Goal: Task Accomplishment & Management: Complete application form

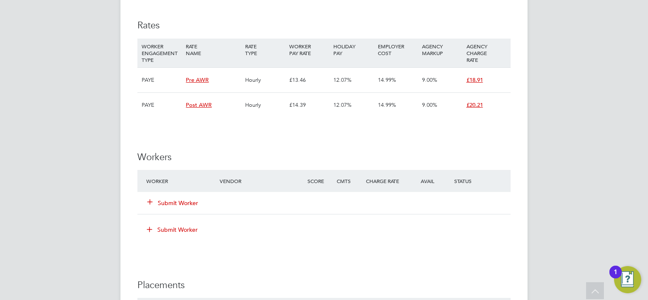
scroll to position [1993, 0]
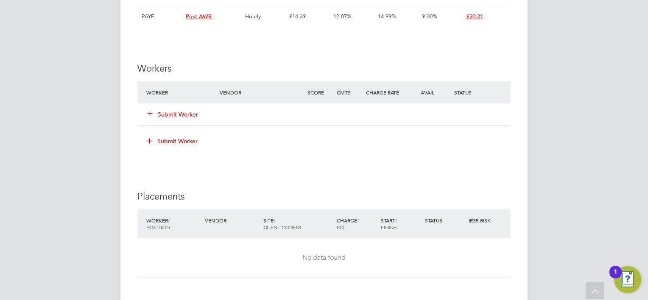
click at [180, 110] on button "Submit Worker" at bounding box center [173, 114] width 51 height 8
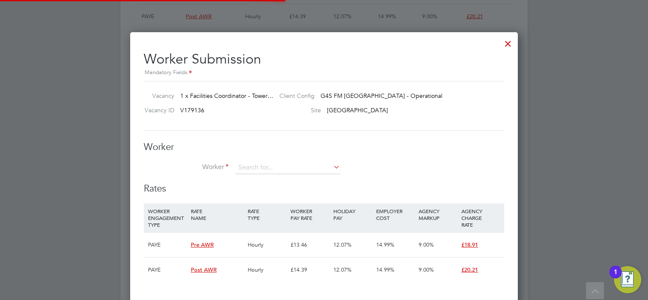
scroll to position [25, 58]
click at [273, 190] on li "Nasiru deen Imam (W-01764780)" at bounding box center [287, 190] width 105 height 11
type input "Nasirudeen Imam (W-01764780)"
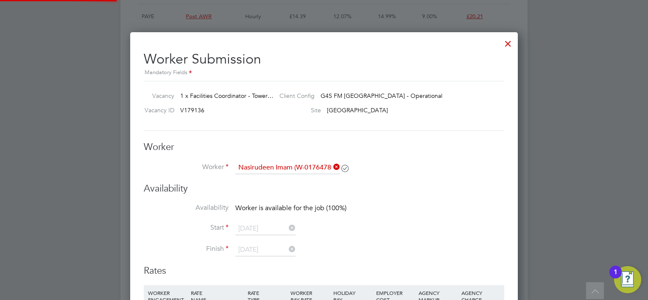
scroll to position [1447, 388]
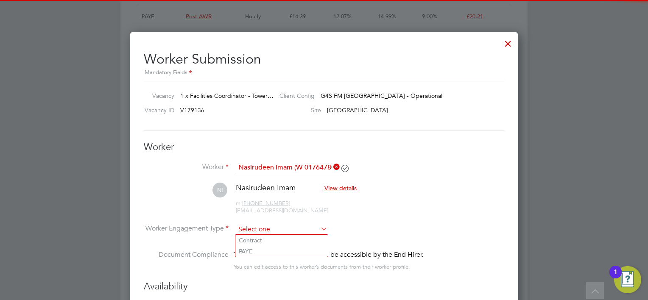
click at [257, 226] on input at bounding box center [281, 229] width 92 height 13
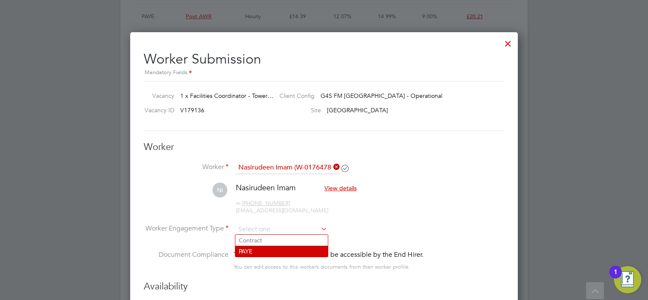
click at [260, 247] on li "PAYE" at bounding box center [281, 251] width 92 height 11
type input "PAYE"
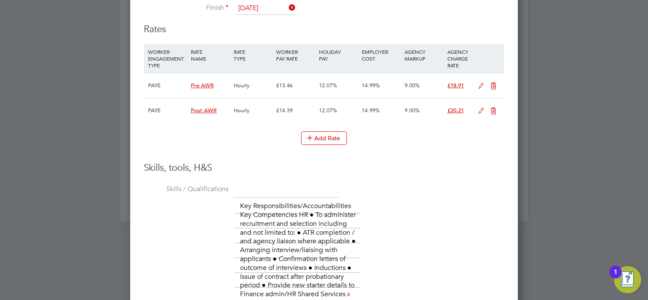
click at [480, 110] on icon at bounding box center [481, 111] width 11 height 7
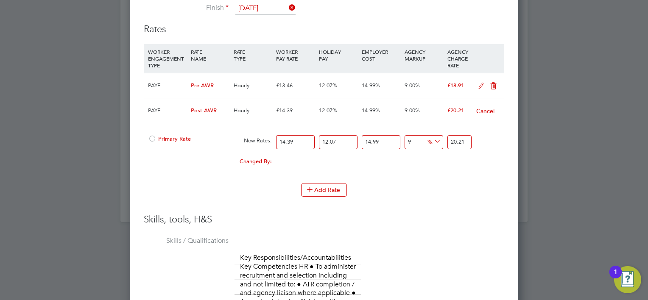
click at [151, 138] on div at bounding box center [152, 141] width 8 height 6
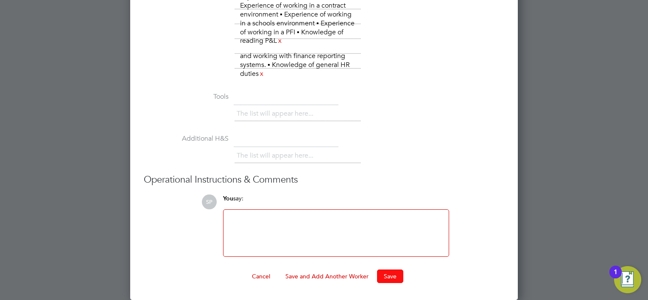
click at [390, 275] on button "Save" at bounding box center [390, 277] width 26 height 14
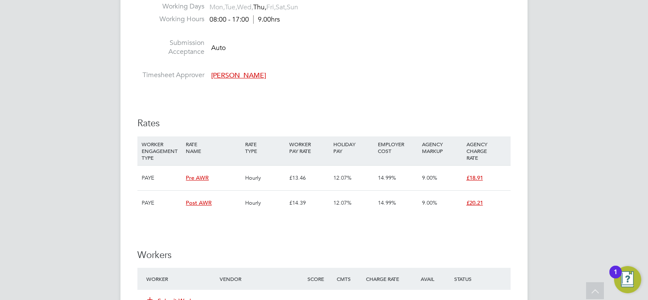
scroll to position [1920, 0]
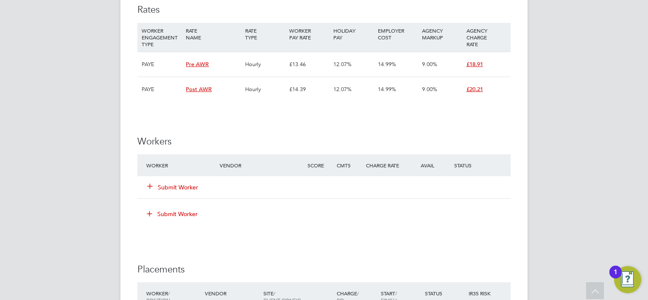
click at [174, 180] on div "Submit Worker" at bounding box center [188, 187] width 88 height 15
click at [178, 183] on button "Submit Worker" at bounding box center [173, 187] width 51 height 8
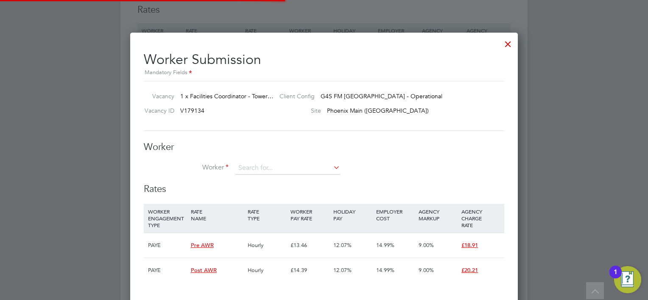
scroll to position [25, 58]
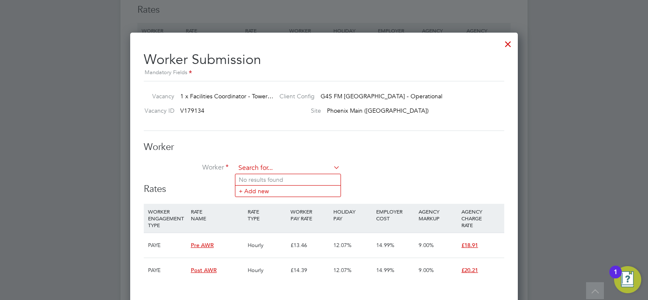
click at [280, 163] on input at bounding box center [287, 168] width 105 height 13
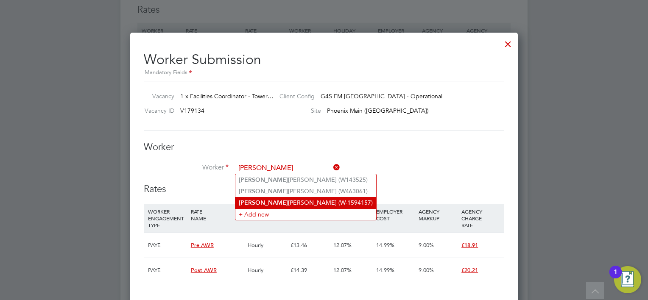
click at [276, 200] on li "Akwasi Ofori (W-1594157)" at bounding box center [305, 202] width 141 height 11
type input "Akwasi Ofori (W-1594157)"
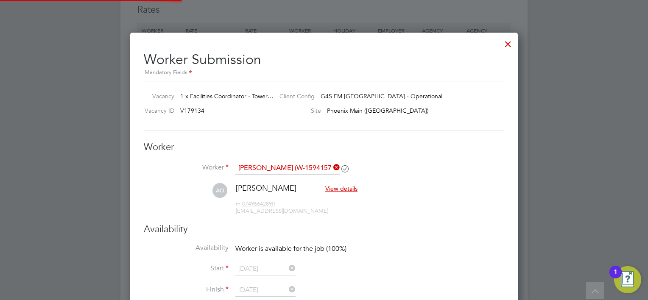
scroll to position [1515, 388]
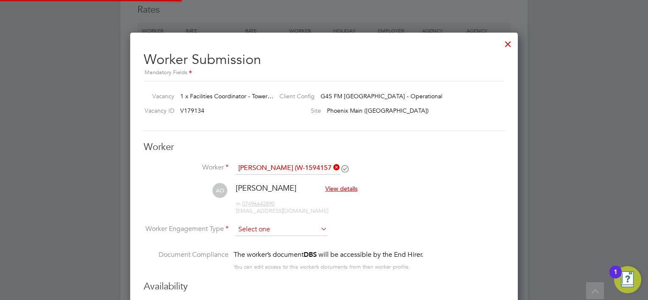
click at [265, 231] on input at bounding box center [281, 229] width 92 height 13
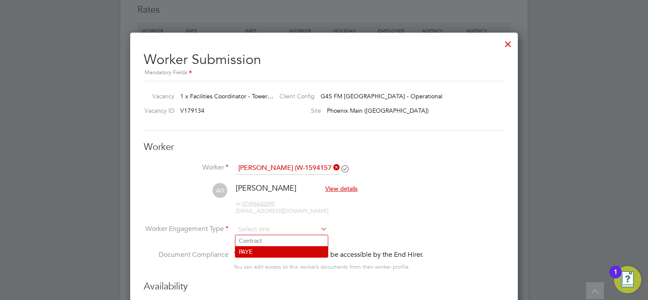
click at [260, 248] on li "PAYE" at bounding box center [281, 251] width 92 height 11
type input "PAYE"
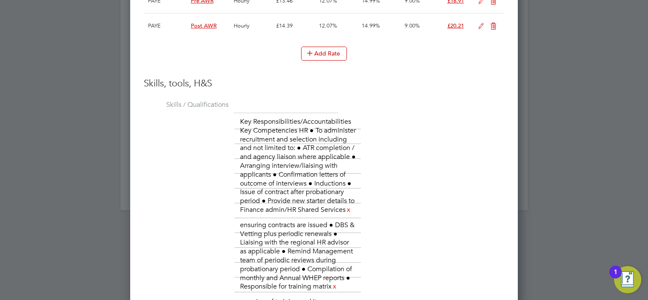
click at [480, 24] on icon at bounding box center [481, 26] width 11 height 7
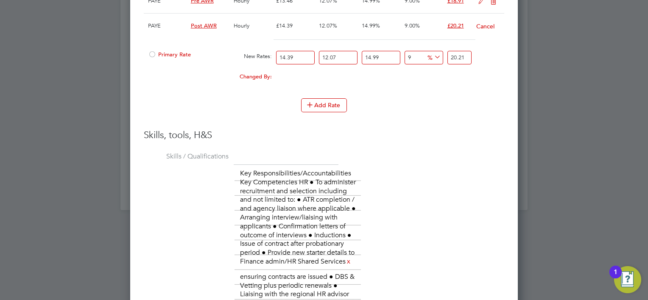
click at [169, 55] on div "Primary Rate" at bounding box center [189, 55] width 86 height 16
click at [168, 51] on span "Primary Rate" at bounding box center [169, 54] width 43 height 7
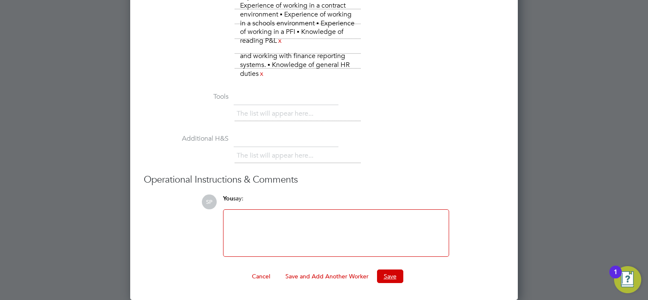
drag, startPoint x: 382, startPoint y: 273, endPoint x: 383, endPoint y: 261, distance: 12.0
click at [382, 273] on button "Save" at bounding box center [390, 277] width 26 height 14
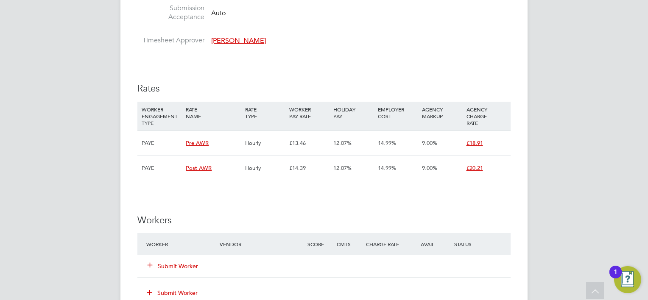
scroll to position [1993, 0]
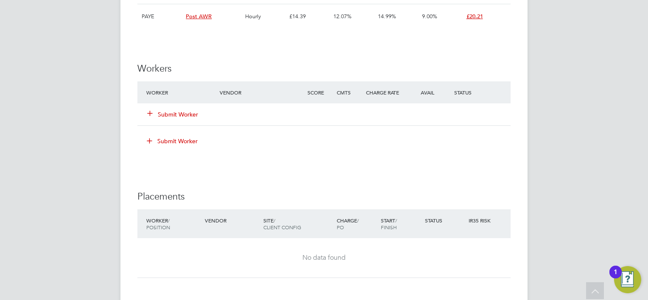
click at [180, 110] on button "Submit Worker" at bounding box center [173, 114] width 51 height 8
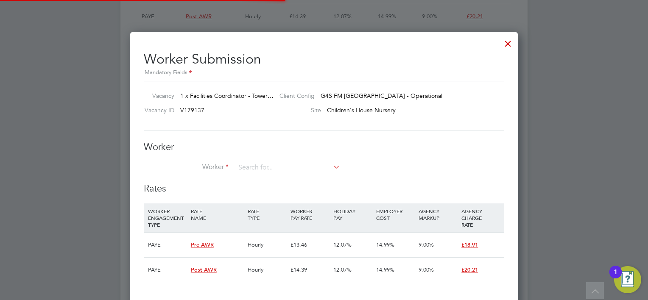
scroll to position [25, 58]
click at [261, 176] on li "Ongelo Djunga (W-1539596)" at bounding box center [287, 179] width 105 height 11
type input "Ongelo Djunga (W-1539596)"
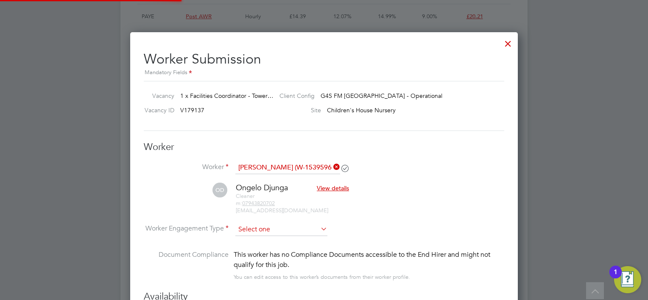
click at [253, 229] on input at bounding box center [281, 229] width 92 height 13
click at [258, 247] on li "PAYE" at bounding box center [281, 251] width 92 height 11
type input "PAYE"
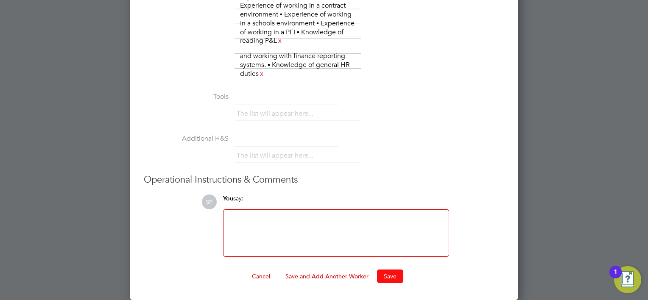
click at [388, 277] on button "Save" at bounding box center [390, 277] width 26 height 14
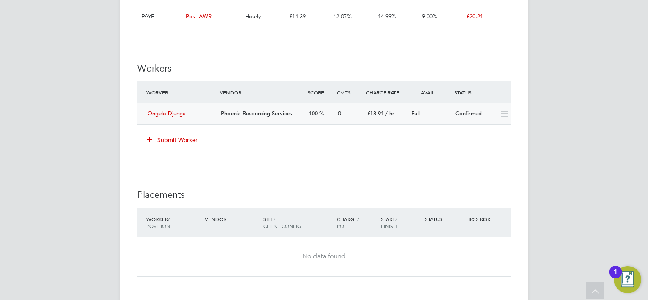
click at [166, 110] on span "Ongelo Djunga" at bounding box center [167, 113] width 38 height 7
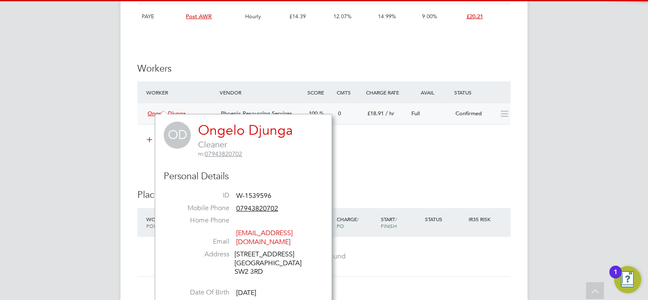
click at [164, 110] on span "Ongelo Djunga" at bounding box center [167, 113] width 38 height 7
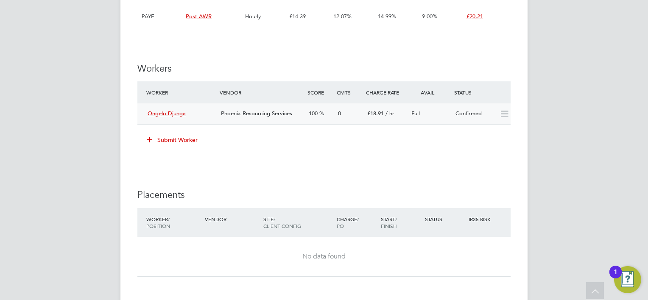
click at [164, 110] on span "Ongelo Djunga" at bounding box center [167, 113] width 38 height 7
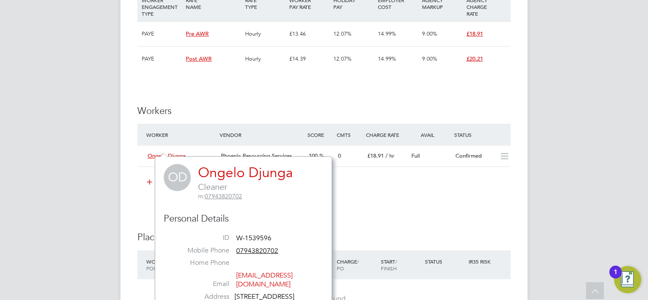
click at [217, 170] on link "Ongelo Djunga" at bounding box center [245, 173] width 95 height 17
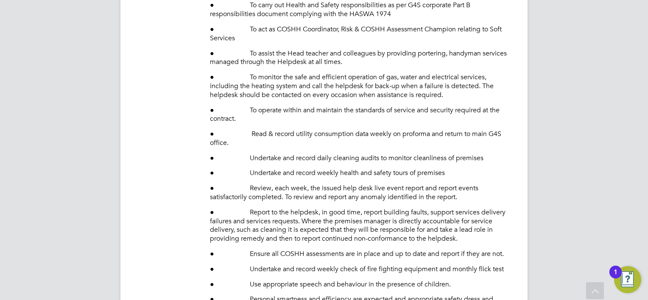
scroll to position [678, 0]
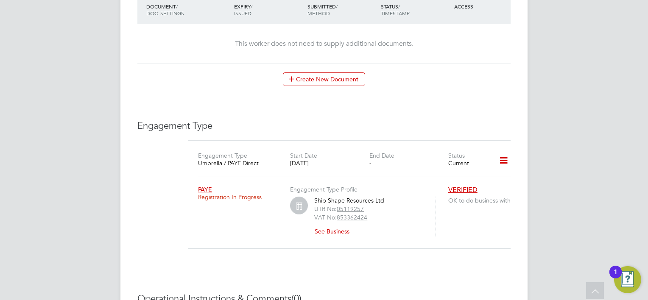
scroll to position [542, 0]
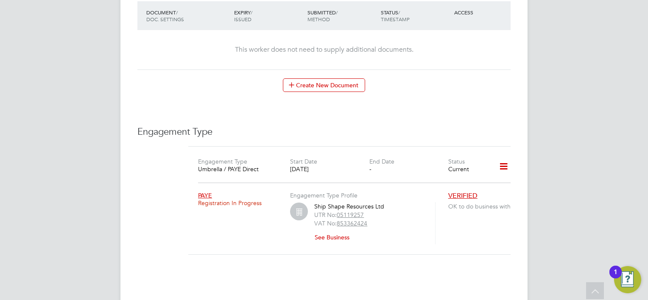
click at [502, 157] on icon at bounding box center [503, 167] width 15 height 20
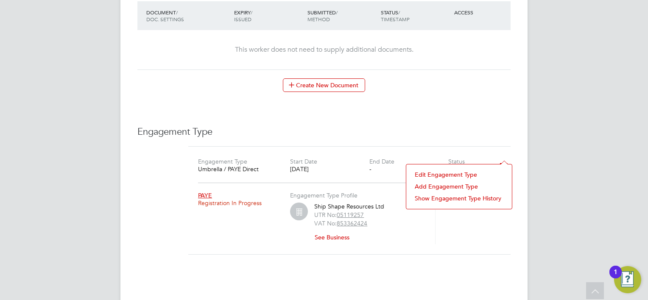
click at [441, 185] on li "Add Engagement Type" at bounding box center [458, 187] width 97 height 12
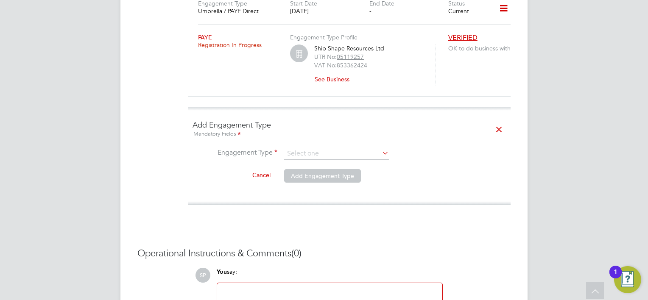
scroll to position [712, 0]
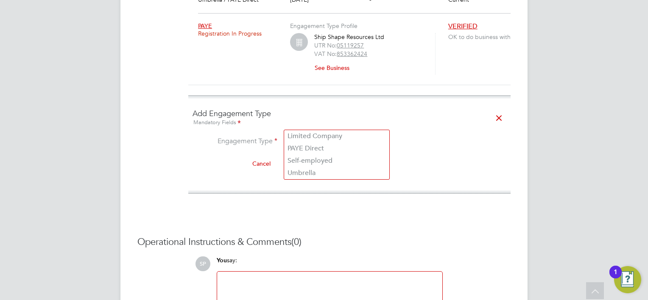
click at [330, 137] on input at bounding box center [336, 143] width 105 height 12
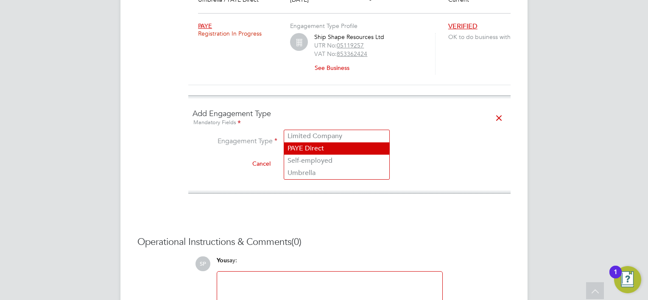
click at [315, 148] on li "PAYE Direct" at bounding box center [336, 148] width 105 height 12
type input "PAYE Direct"
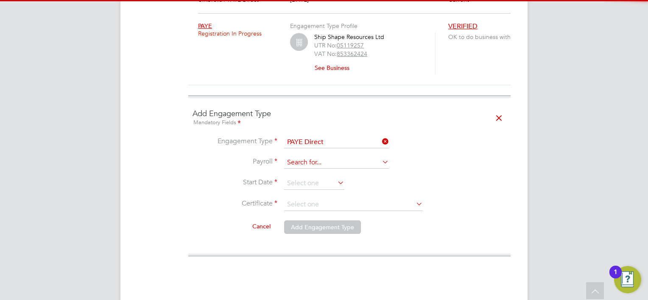
click at [312, 157] on input at bounding box center [336, 163] width 105 height 12
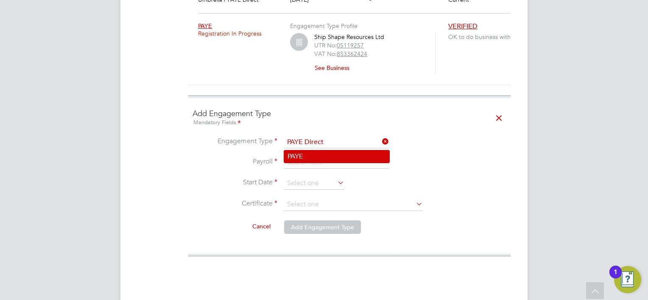
click at [314, 161] on li "PAYE" at bounding box center [336, 157] width 105 height 12
type input "PAYE"
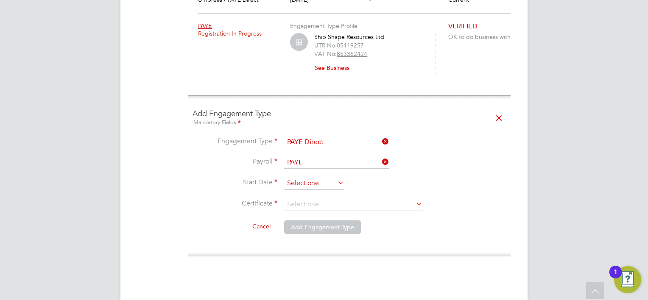
click at [310, 177] on input at bounding box center [314, 183] width 60 height 13
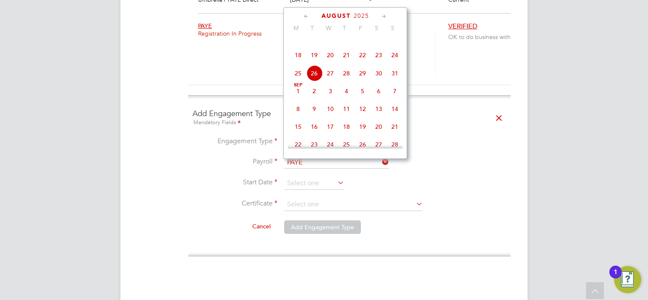
click at [312, 81] on span "26" at bounding box center [314, 73] width 16 height 16
type input "26 Aug 2025"
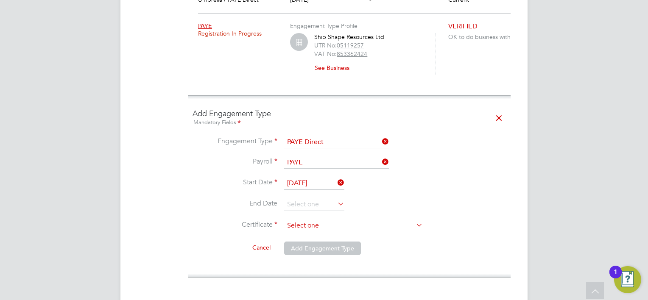
click at [307, 220] on input at bounding box center [353, 226] width 139 height 13
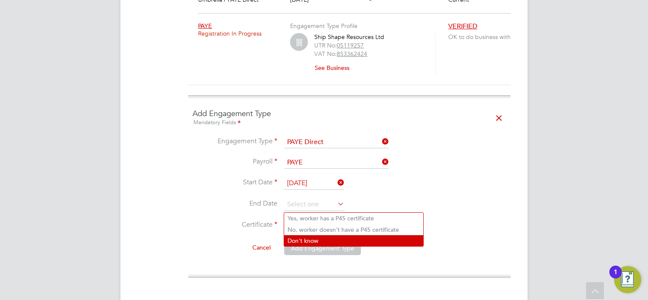
click at [304, 243] on li "Don't know" at bounding box center [353, 240] width 139 height 11
type input "Don't know"
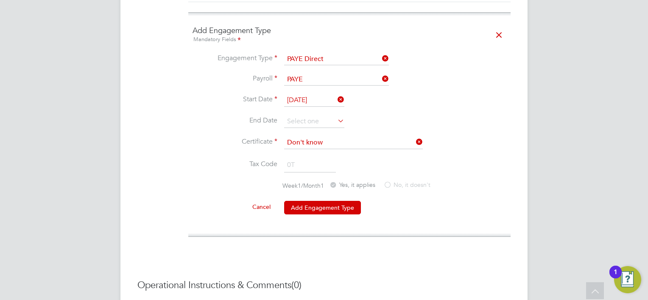
scroll to position [796, 0]
click at [312, 199] on button "Add Engagement Type" at bounding box center [322, 206] width 77 height 14
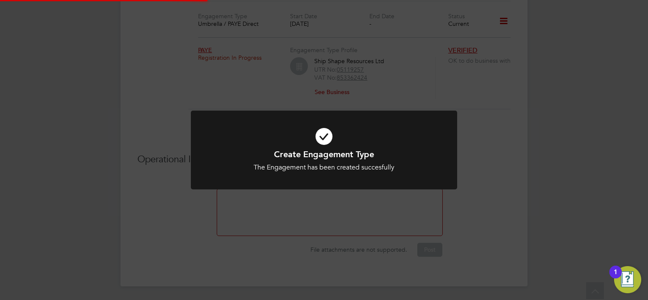
scroll to position [669, 0]
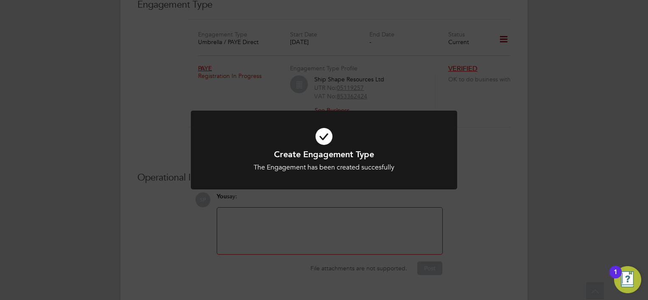
click at [495, 145] on div "Create Engagement Type The Engagement has been created succesfully Cancel Okay" at bounding box center [324, 150] width 648 height 300
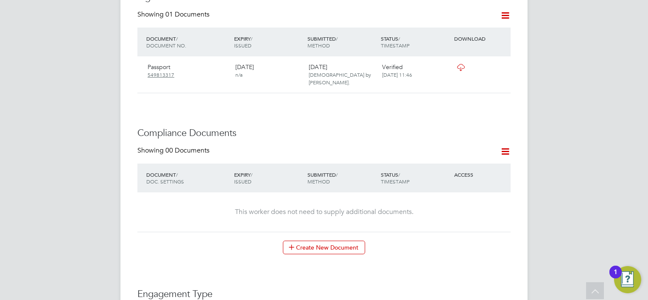
scroll to position [372, 0]
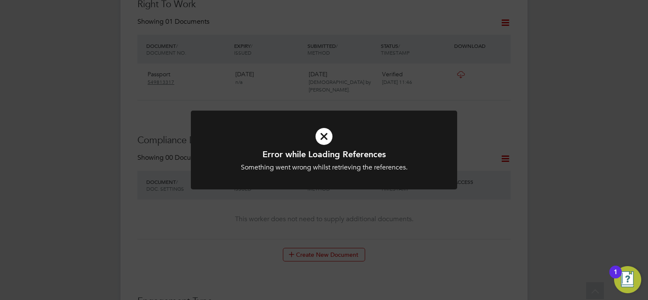
click at [493, 115] on div "Error while Loading References Something went wrong whilst retrieving the refer…" at bounding box center [324, 150] width 648 height 300
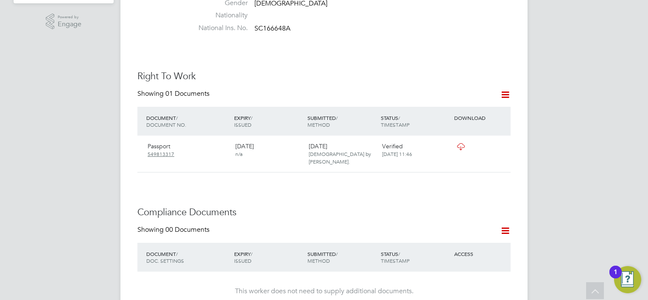
scroll to position [509, 0]
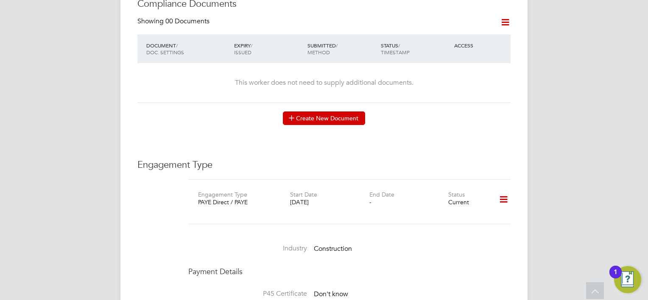
click at [304, 112] on button "Create New Document" at bounding box center [324, 119] width 82 height 14
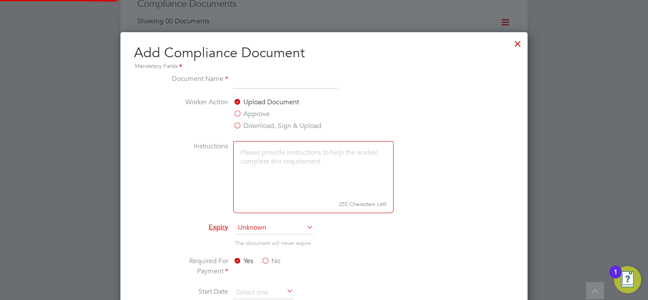
scroll to position [444, 407]
type input "DBS"
click at [353, 102] on div "Upload Document Approve Download, Sign & Upload" at bounding box center [296, 115] width 127 height 36
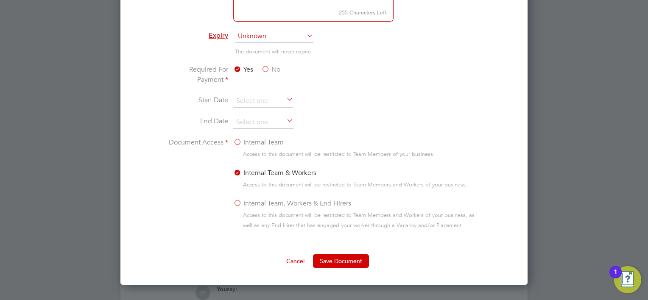
scroll to position [721, 0]
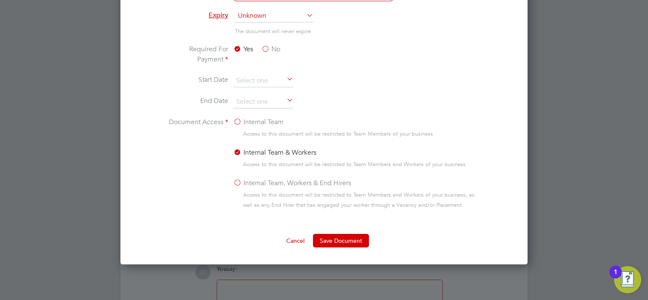
click at [278, 49] on label "No" at bounding box center [270, 49] width 19 height 10
click at [0, 0] on input "No" at bounding box center [0, 0] width 0 height 0
click at [258, 190] on span "Access to this document will be restricted to Team Members and Workers of your …" at bounding box center [363, 200] width 240 height 20
click at [260, 182] on label "Internal Team, Workers & End Hirers" at bounding box center [292, 183] width 118 height 10
click at [0, 0] on input "Internal Team, Workers & End Hirers" at bounding box center [0, 0] width 0 height 0
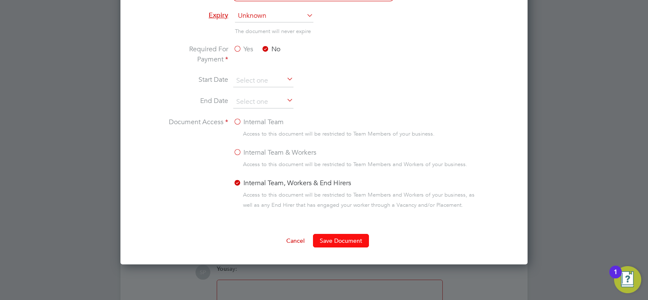
click at [340, 239] on button "Save Document" at bounding box center [341, 241] width 56 height 14
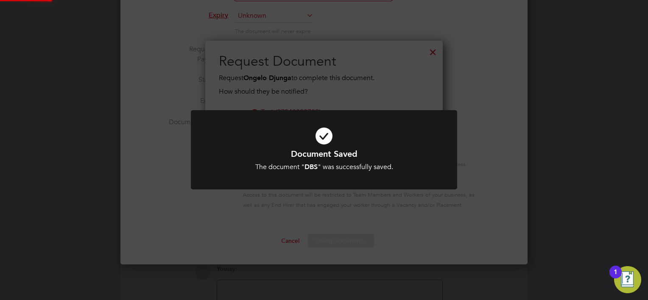
scroll to position [136, 238]
click at [336, 215] on div "Document Saved The document " DBS " was successfully saved. Cancel Okay" at bounding box center [324, 150] width 648 height 300
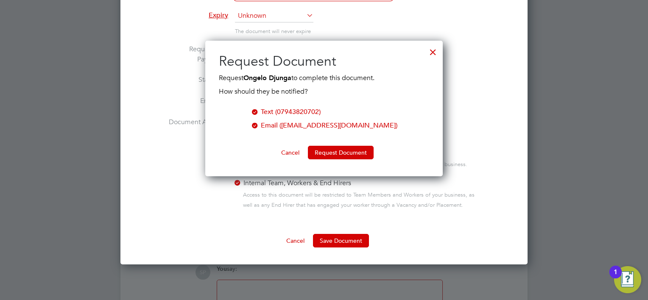
click at [433, 53] on div at bounding box center [432, 49] width 15 height 15
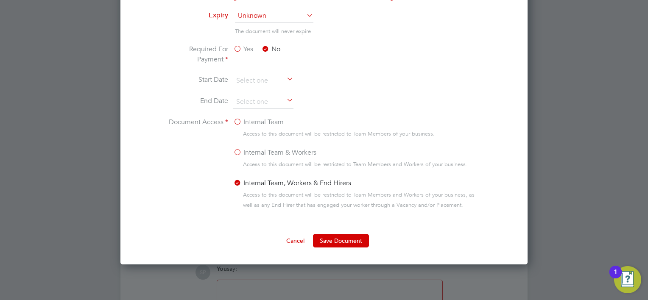
click at [581, 100] on div at bounding box center [324, 150] width 648 height 300
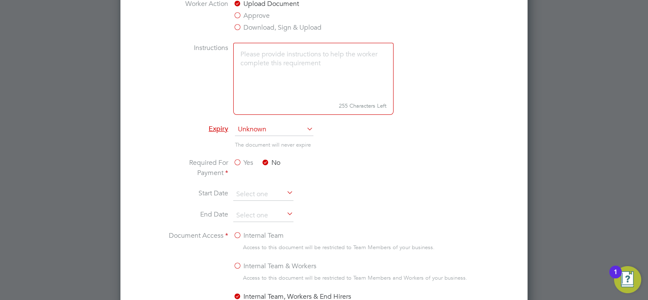
scroll to position [509, 0]
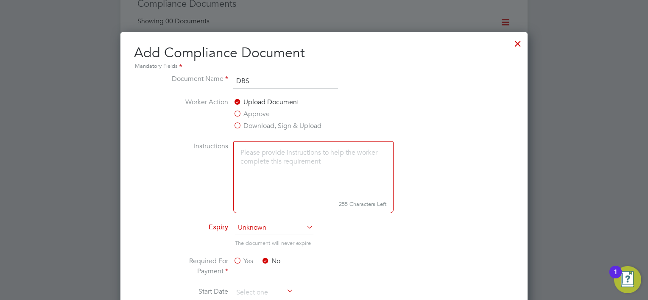
click at [518, 42] on div at bounding box center [517, 41] width 15 height 15
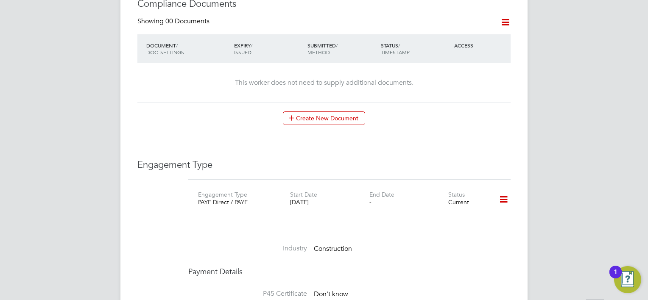
scroll to position [382, 0]
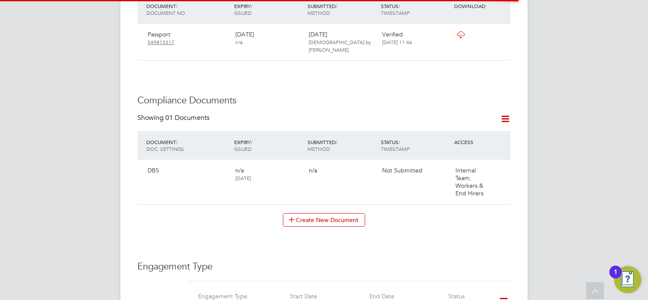
scroll to position [466, 0]
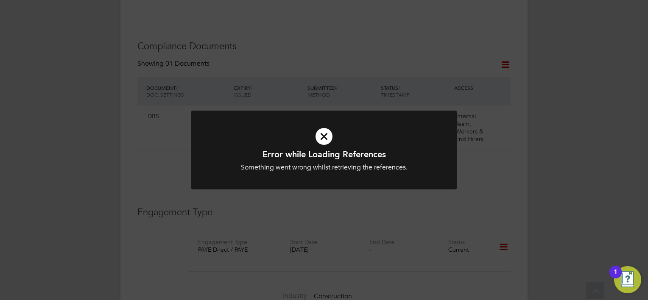
click at [497, 201] on div "Error while Loading References Something went wrong whilst retrieving the refer…" at bounding box center [324, 150] width 648 height 300
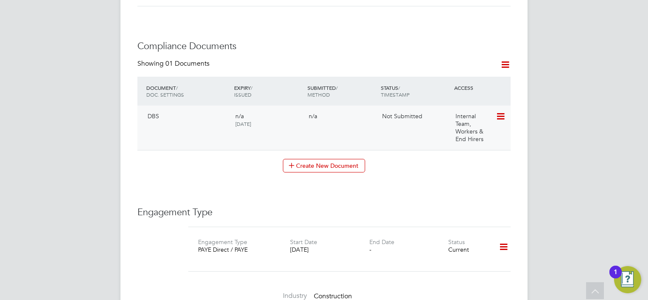
click at [500, 112] on icon at bounding box center [500, 117] width 8 height 10
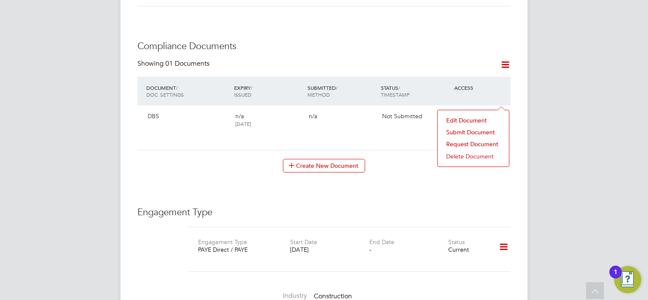
click at [474, 129] on li "Submit Document" at bounding box center [473, 132] width 63 height 12
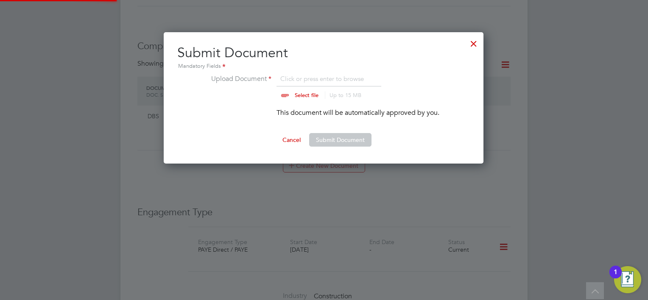
scroll to position [131, 321]
click at [301, 95] on input "file" at bounding box center [314, 86] width 133 height 25
type input "C:\fakepath\snapshot-DJUNGA-20041956.pdf"
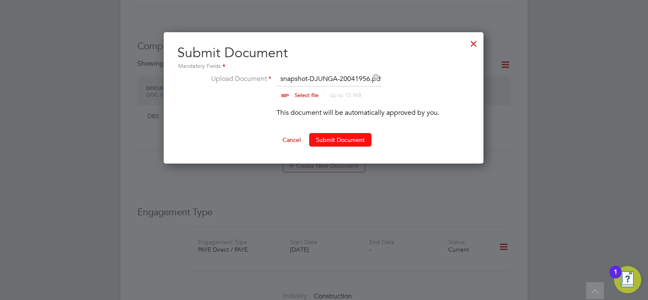
click at [328, 137] on button "Submit Document" at bounding box center [340, 140] width 62 height 14
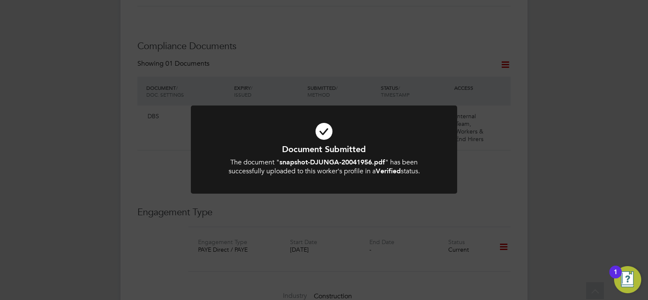
click at [541, 97] on div "Document Submitted The document " snapshot-DJUNGA-20041956.pdf " has been succe…" at bounding box center [324, 150] width 648 height 300
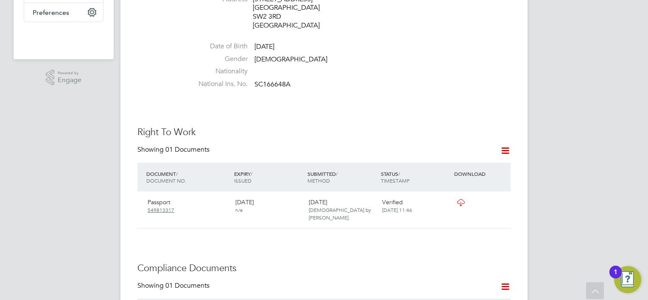
scroll to position [254, 0]
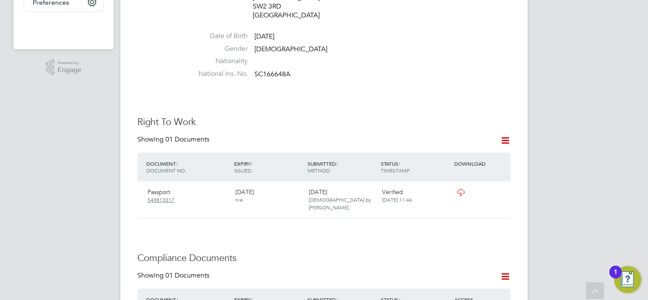
click at [461, 189] on icon at bounding box center [460, 192] width 11 height 7
click at [502, 135] on icon at bounding box center [505, 140] width 11 height 11
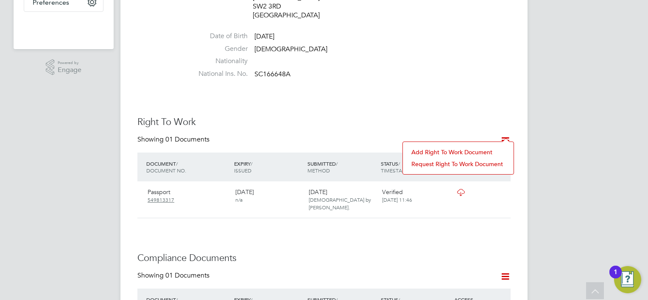
click at [455, 153] on li "Add Right To Work Document" at bounding box center [458, 152] width 102 height 12
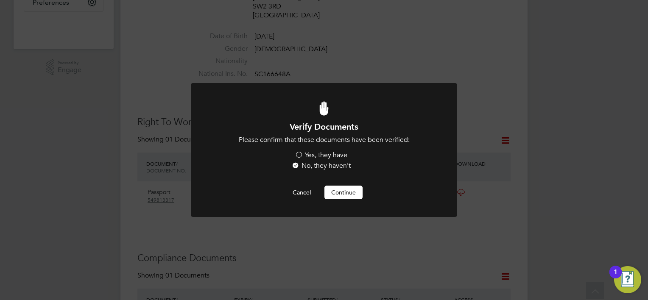
click at [338, 152] on label "Yes, they have" at bounding box center [321, 155] width 53 height 9
click at [0, 0] on input "Yes, they have" at bounding box center [0, 0] width 0 height 0
click at [341, 196] on button "Continue" at bounding box center [343, 193] width 38 height 14
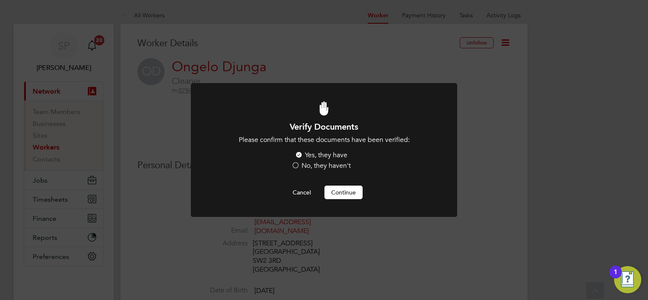
scroll to position [254, 0]
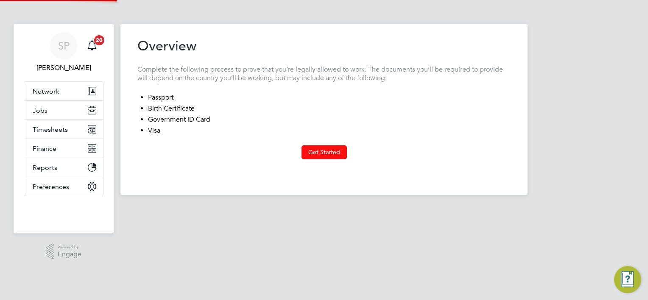
click at [332, 150] on button "Get Started" at bounding box center [323, 152] width 45 height 14
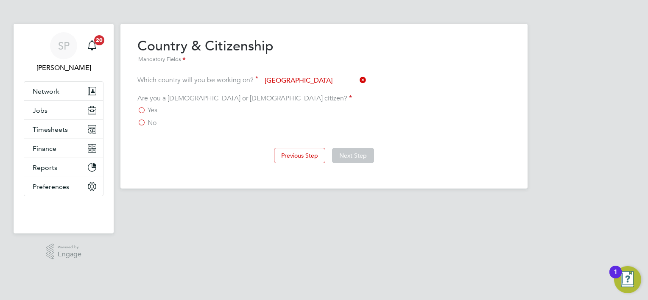
click at [154, 111] on span "Yes" at bounding box center [153, 110] width 10 height 8
click at [0, 0] on input "Yes" at bounding box center [0, 0] width 0 height 0
click at [357, 154] on button "Next Step" at bounding box center [353, 155] width 42 height 15
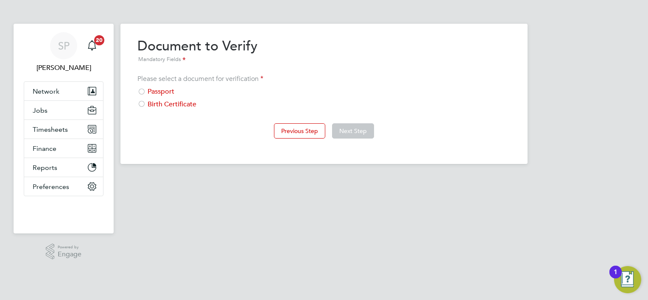
click at [159, 87] on div "Please select a document for verification Passport Birth Certificate" at bounding box center [323, 92] width 373 height 34
drag, startPoint x: 161, startPoint y: 92, endPoint x: 166, endPoint y: 92, distance: 4.7
click at [162, 92] on div "Passport" at bounding box center [323, 91] width 373 height 9
click at [359, 132] on button "Next Step" at bounding box center [353, 130] width 42 height 15
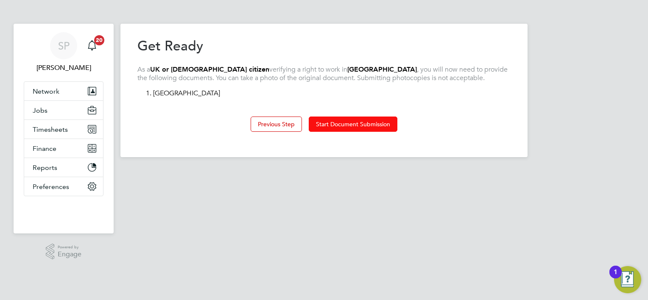
click at [358, 117] on button "Start Document Submission" at bounding box center [353, 124] width 89 height 15
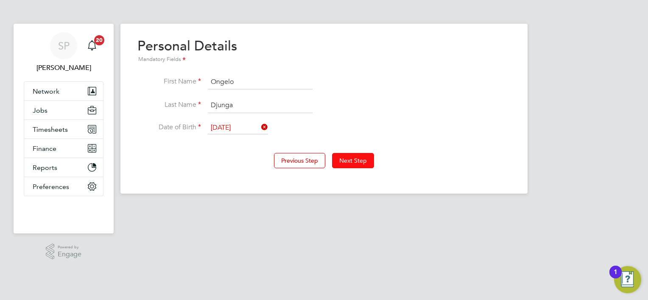
click at [358, 162] on button "Next Step" at bounding box center [353, 160] width 42 height 15
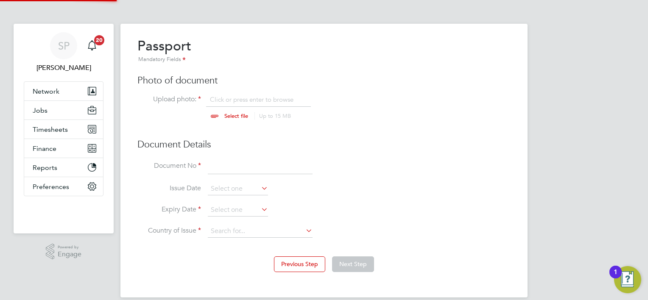
scroll to position [11, 105]
click at [240, 117] on input "file" at bounding box center [244, 107] width 133 height 25
type input "C:\fakepath\passport-front.png"
click at [580, 129] on div "SP Smeraldo Porcaro Notifications 20 Applications: Network Team Members Busines…" at bounding box center [324, 155] width 648 height 311
click at [219, 161] on input at bounding box center [260, 166] width 105 height 15
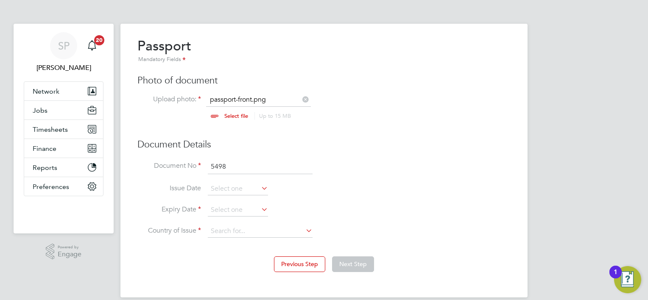
click at [268, 165] on input "5498" at bounding box center [260, 166] width 105 height 15
type input "549813317"
click at [539, 120] on div "SP Smeraldo Porcaro Notifications 20 Applications: Network Team Members Busines…" at bounding box center [324, 155] width 648 height 311
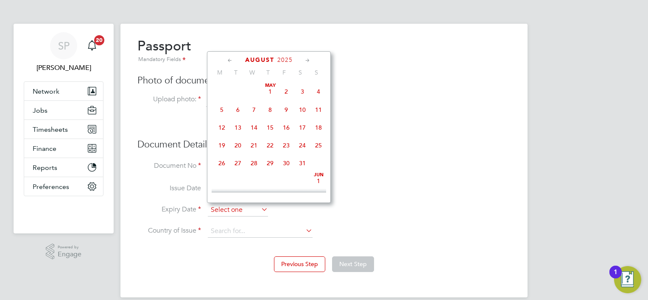
click at [215, 209] on input at bounding box center [238, 210] width 60 height 13
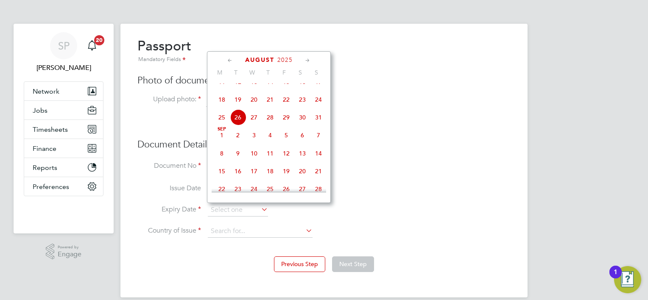
click at [290, 61] on span "2025" at bounding box center [284, 59] width 15 height 7
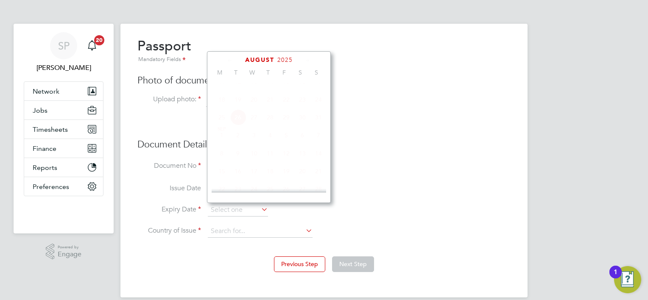
scroll to position [227, 0]
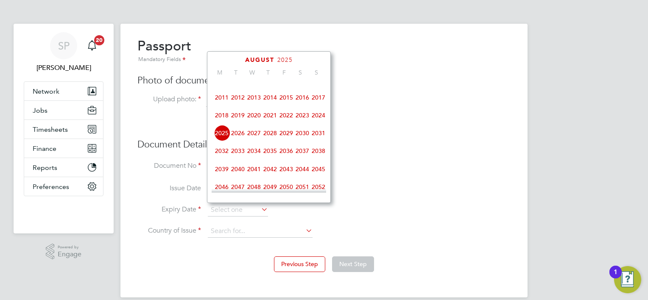
click at [257, 140] on span "2027" at bounding box center [254, 133] width 16 height 16
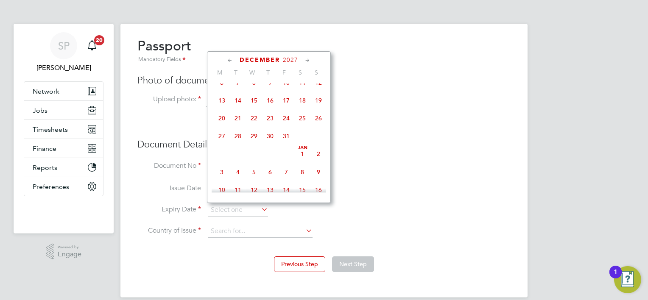
scroll to position [693, 0]
click at [288, 87] on span "10" at bounding box center [286, 78] width 16 height 16
type input "10 Dec 2027"
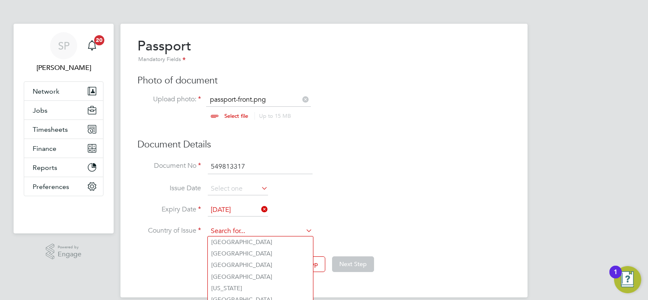
click at [231, 233] on input at bounding box center [260, 231] width 105 height 13
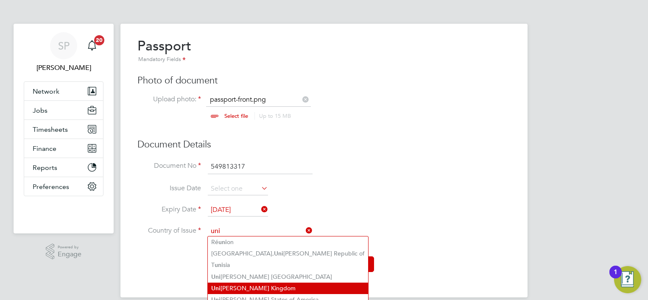
click at [240, 288] on li "Uni ted Kingdom" at bounding box center [288, 288] width 160 height 11
type input "[GEOGRAPHIC_DATA]"
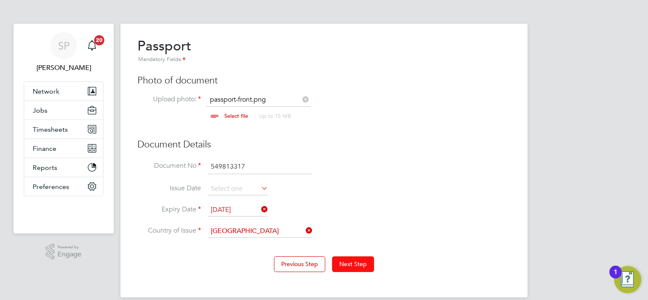
click at [349, 265] on button "Next Step" at bounding box center [353, 264] width 42 height 15
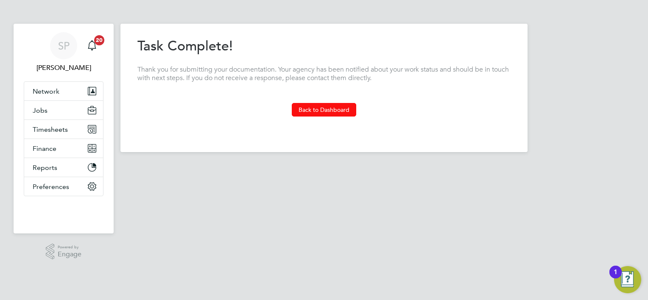
click at [334, 108] on button "Back to Dashboard" at bounding box center [324, 110] width 64 height 14
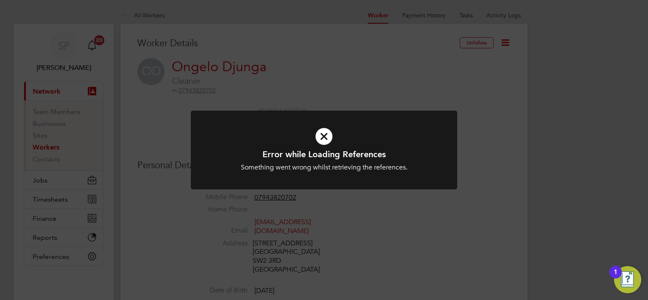
click at [483, 127] on div "Error while Loading References Something went wrong whilst retrieving the refer…" at bounding box center [324, 150] width 648 height 300
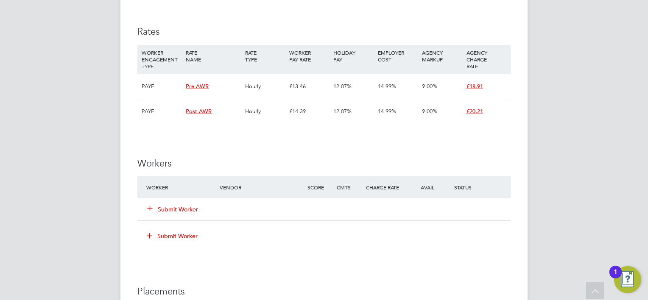
scroll to position [1951, 0]
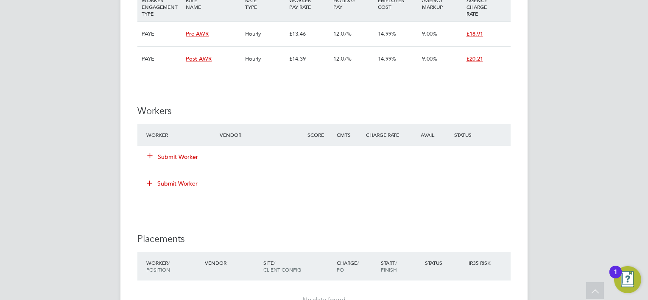
click at [183, 153] on button "Submit Worker" at bounding box center [173, 157] width 51 height 8
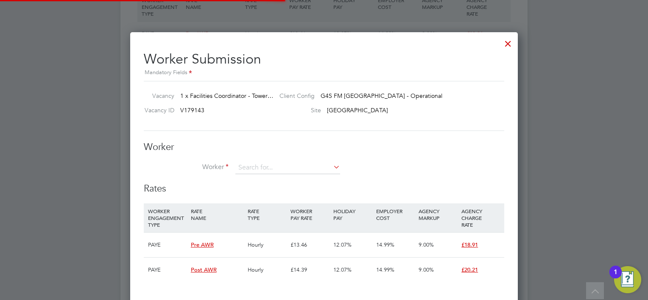
scroll to position [4, 4]
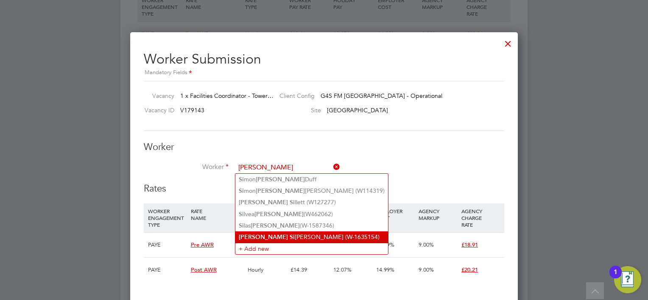
click at [283, 234] on li "James Si lva Velandia (W-1635154)" at bounding box center [311, 237] width 153 height 11
type input "James Silva Velandia (W-1635154)"
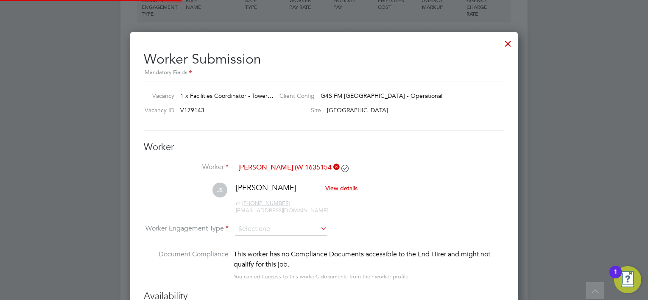
scroll to position [1527, 388]
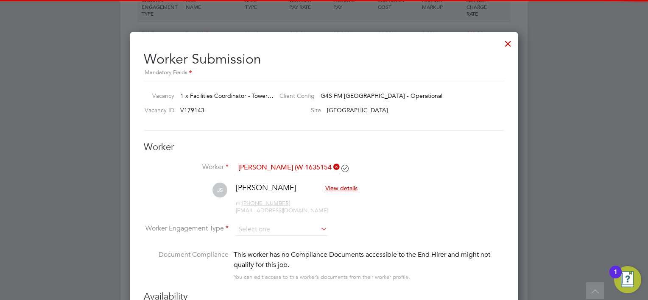
click at [276, 237] on li "Worker Engagement Type" at bounding box center [324, 236] width 360 height 26
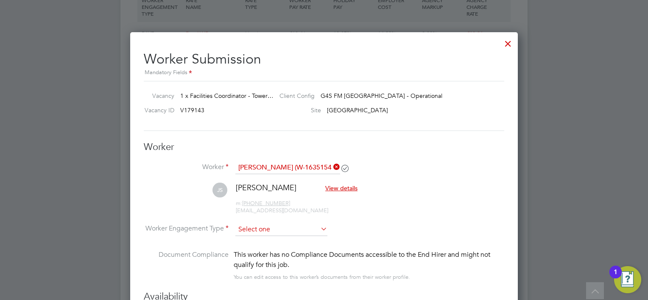
click at [271, 229] on input at bounding box center [281, 229] width 92 height 13
click at [272, 246] on li "PAYE" at bounding box center [281, 251] width 92 height 11
type input "PAYE"
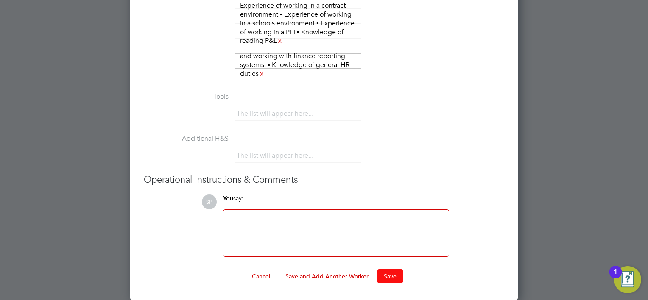
click at [385, 275] on button "Save" at bounding box center [390, 277] width 26 height 14
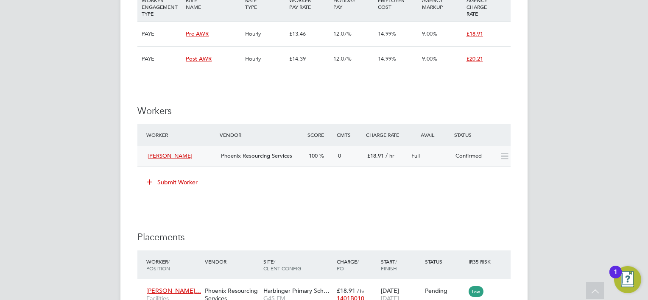
click at [183, 152] on span "[PERSON_NAME]" at bounding box center [170, 155] width 45 height 7
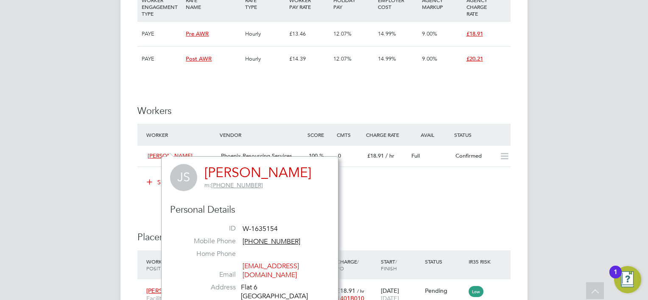
click at [253, 169] on link "[PERSON_NAME]" at bounding box center [257, 173] width 107 height 17
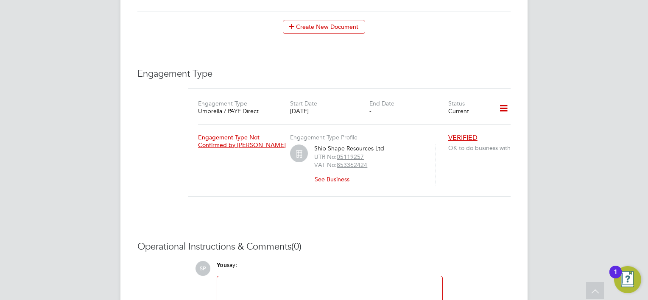
scroll to position [594, 0]
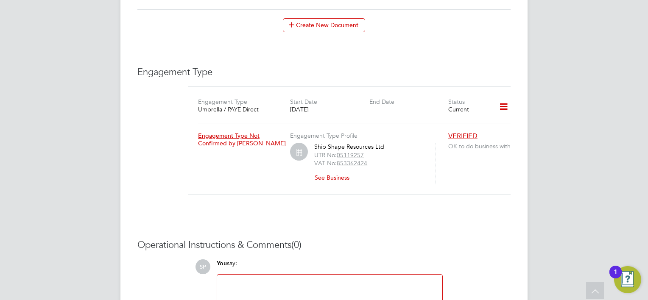
click at [507, 101] on icon at bounding box center [503, 107] width 15 height 20
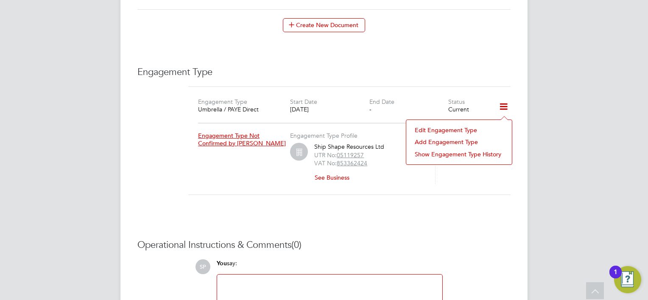
click at [447, 142] on li "Add Engagement Type" at bounding box center [458, 142] width 97 height 12
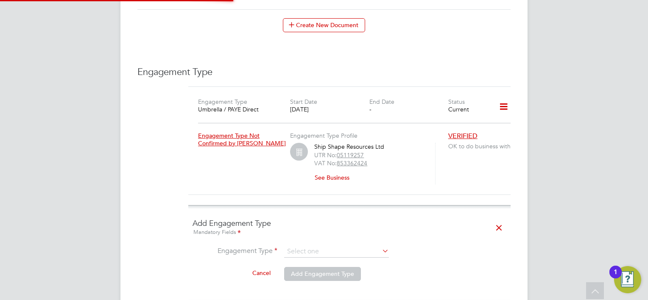
scroll to position [721, 0]
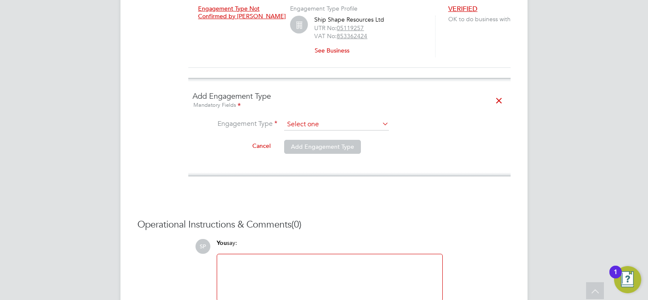
click at [326, 121] on input at bounding box center [336, 125] width 105 height 12
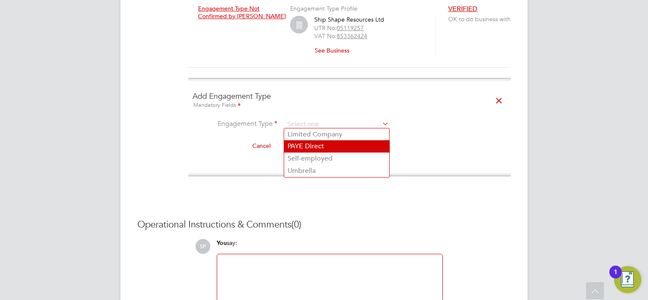
click at [314, 147] on li "PAYE Direct" at bounding box center [336, 146] width 105 height 12
type input "PAYE Direct"
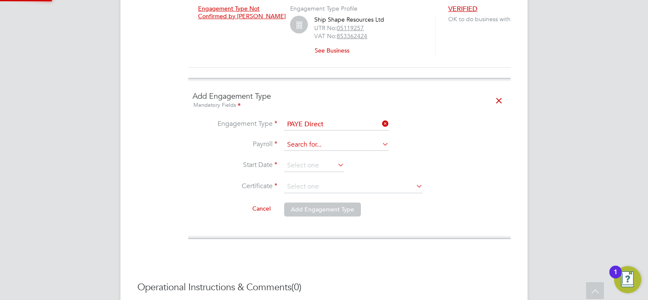
click at [311, 141] on input at bounding box center [336, 145] width 105 height 12
click at [315, 155] on li "PAYE" at bounding box center [336, 155] width 105 height 12
type input "PAYE"
click at [314, 163] on input at bounding box center [314, 165] width 60 height 13
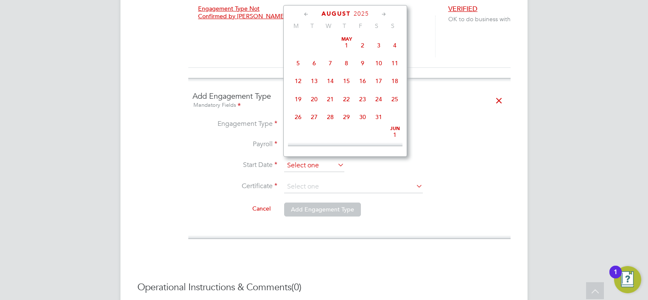
scroll to position [332, 0]
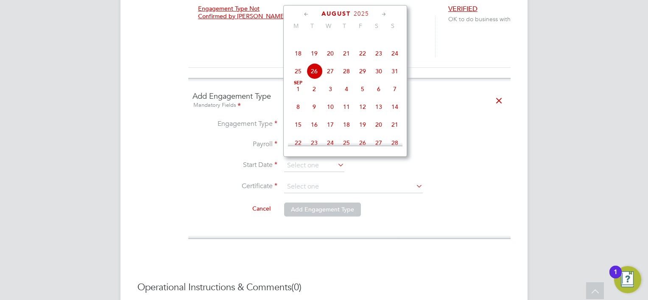
click at [316, 79] on span "26" at bounding box center [314, 71] width 16 height 16
type input "[DATE]"
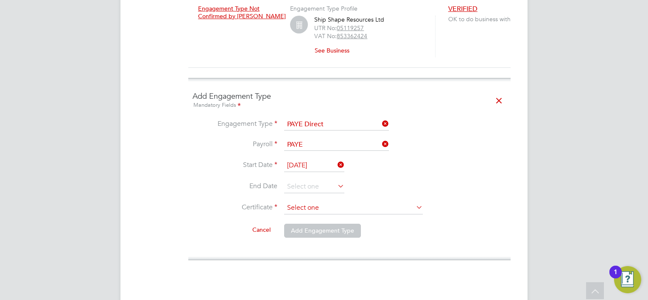
click at [318, 202] on input at bounding box center [353, 208] width 139 height 13
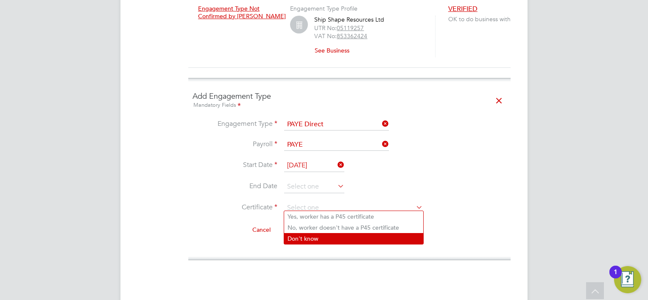
click at [309, 236] on li "Don't know" at bounding box center [353, 238] width 139 height 11
type input "Don't know"
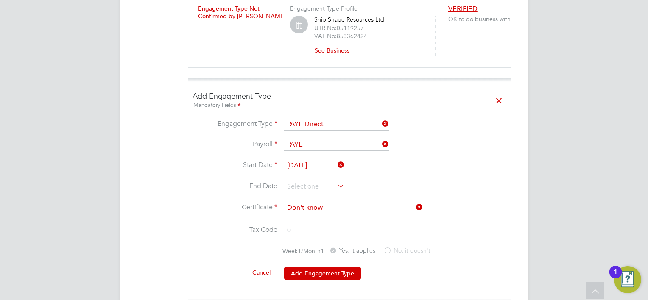
click at [314, 268] on button "Add Engagement Type" at bounding box center [322, 274] width 77 height 14
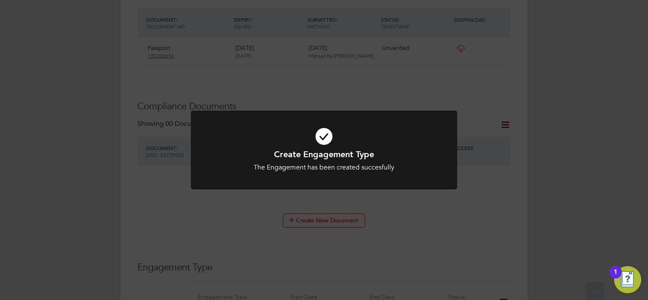
scroll to position [380, 0]
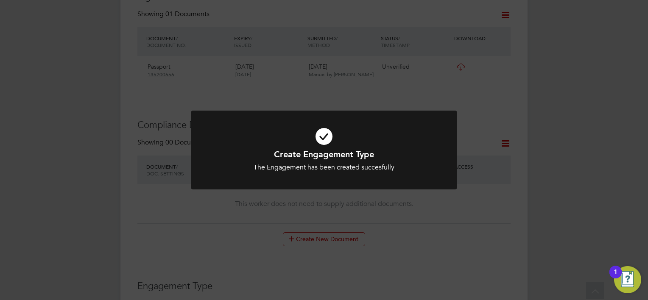
click at [491, 125] on div "Create Engagement Type The Engagement has been created succesfully Cancel Okay" at bounding box center [324, 150] width 648 height 300
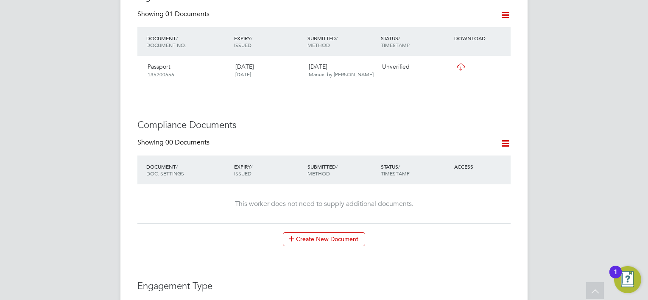
click at [504, 141] on icon at bounding box center [505, 143] width 11 height 11
click at [480, 164] on li "Document Settings" at bounding box center [478, 163] width 62 height 12
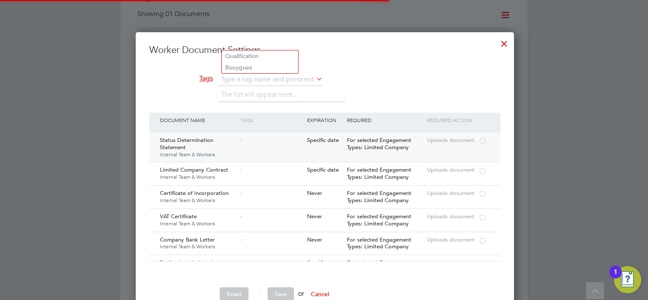
scroll to position [0, 0]
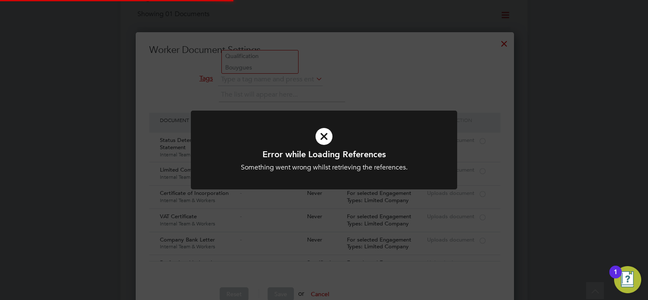
click at [502, 42] on div "Error while Loading References Something went wrong whilst retrieving the refer…" at bounding box center [324, 150] width 648 height 300
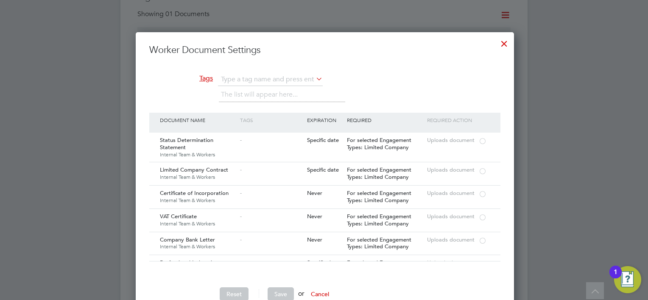
click at [500, 49] on div at bounding box center [504, 41] width 15 height 15
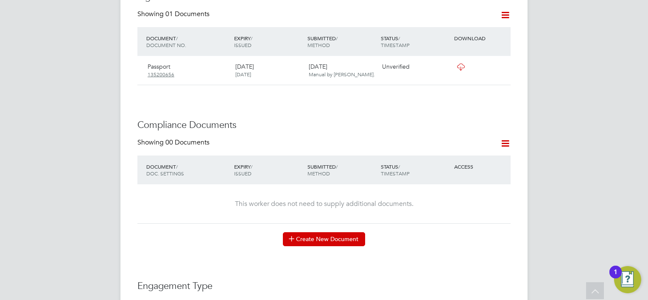
click at [324, 239] on button "Create New Document" at bounding box center [324, 239] width 82 height 14
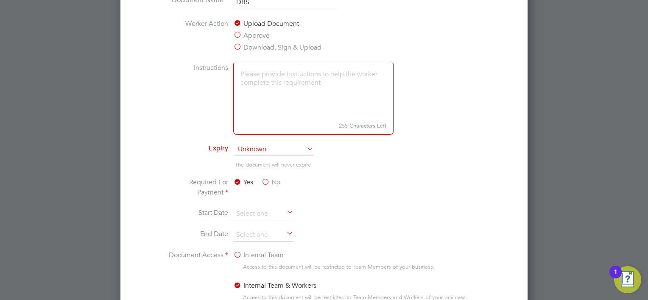
scroll to position [464, 0]
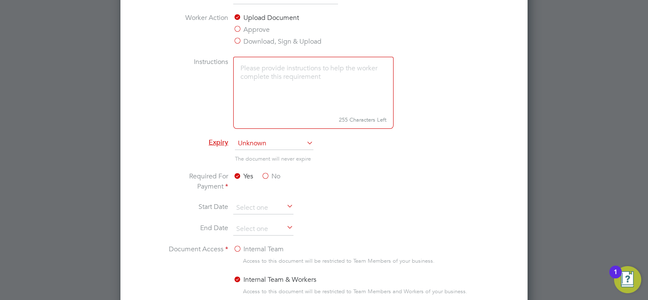
type input "DBS"
click at [268, 178] on label "No" at bounding box center [270, 176] width 19 height 10
click at [0, 0] on input "No" at bounding box center [0, 0] width 0 height 0
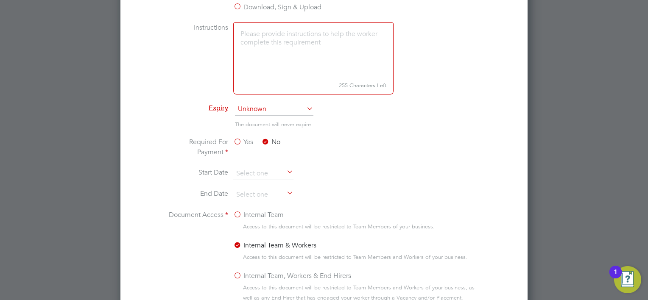
scroll to position [549, 0]
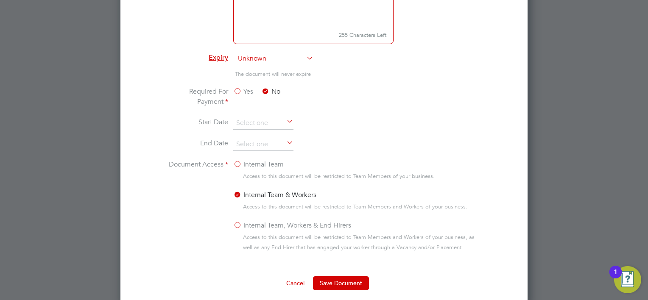
click at [257, 222] on label "Internal Team, Workers & End Hirers" at bounding box center [292, 225] width 118 height 10
click at [0, 0] on input "Internal Team, Workers & End Hirers" at bounding box center [0, 0] width 0 height 0
click at [332, 278] on button "Save Document" at bounding box center [341, 283] width 56 height 14
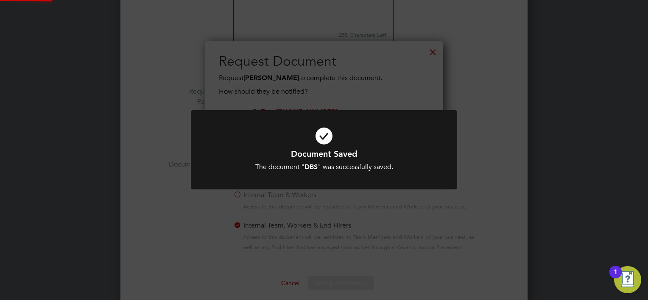
scroll to position [136, 238]
click at [534, 140] on div "Document Saved The document " DBS " was successfully saved. Cancel Okay" at bounding box center [324, 150] width 648 height 300
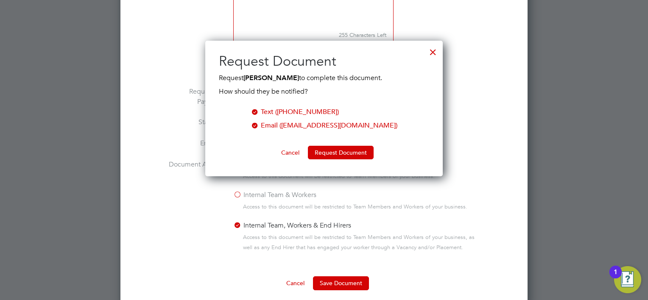
click at [435, 49] on div at bounding box center [432, 49] width 15 height 15
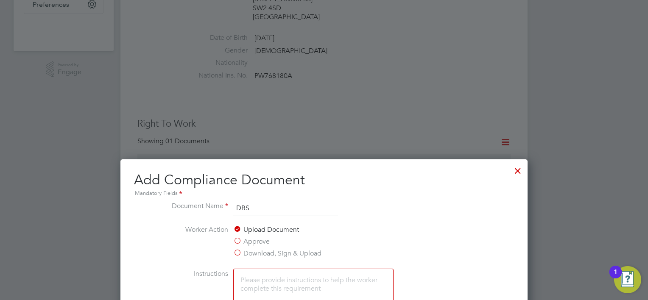
click at [517, 170] on div at bounding box center [517, 168] width 15 height 15
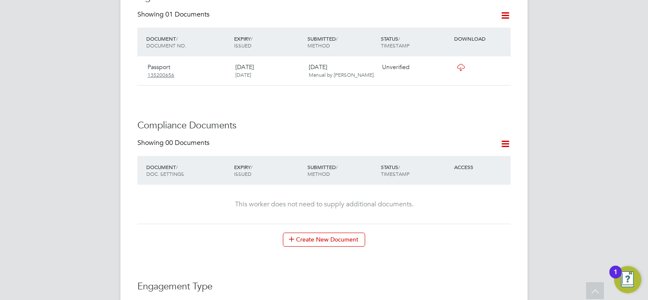
scroll to position [380, 0]
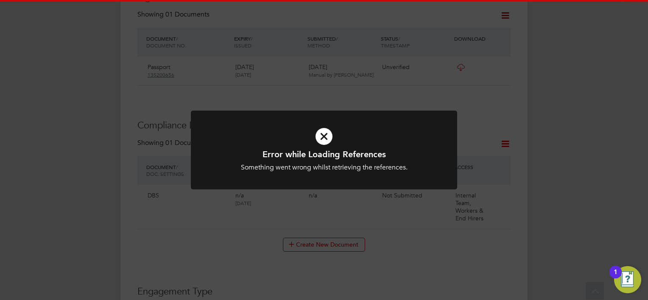
scroll to position [382, 0]
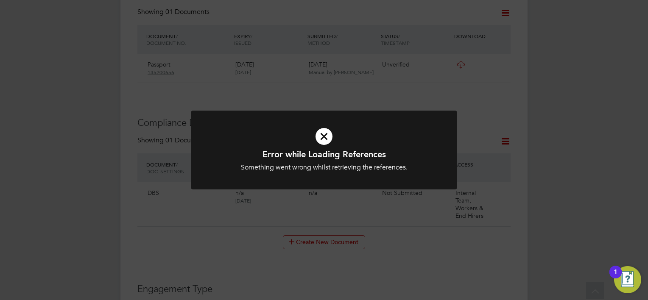
click at [570, 158] on div "Error while Loading References Something went wrong whilst retrieving the refer…" at bounding box center [324, 150] width 648 height 300
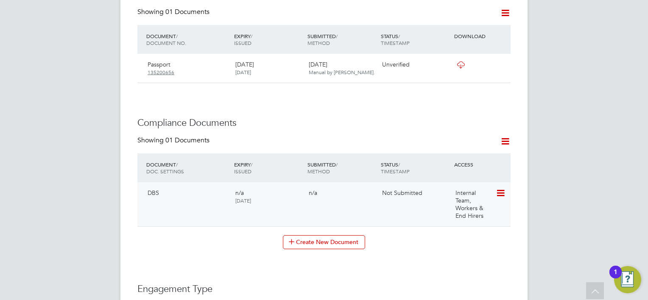
click at [500, 191] on icon at bounding box center [500, 193] width 8 height 10
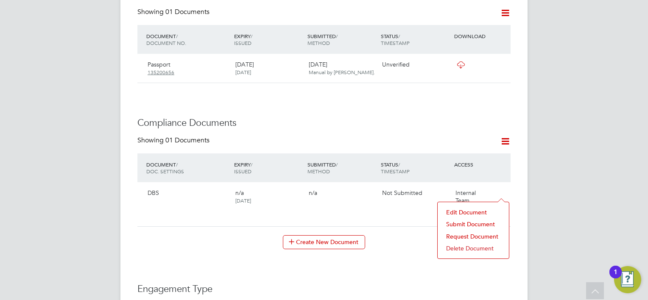
click at [470, 222] on li "Submit Document" at bounding box center [473, 224] width 63 height 12
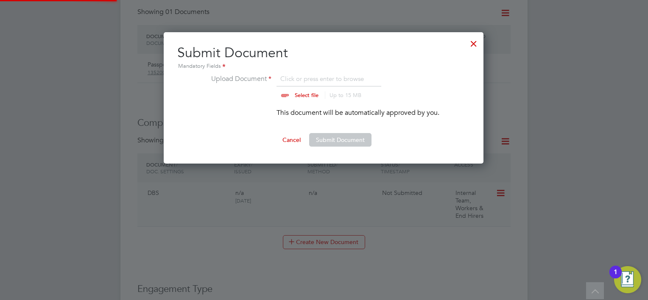
scroll to position [131, 321]
click at [294, 78] on input "file" at bounding box center [314, 86] width 133 height 25
type input "C:\fakepath\Enhanced DBS.jpg"
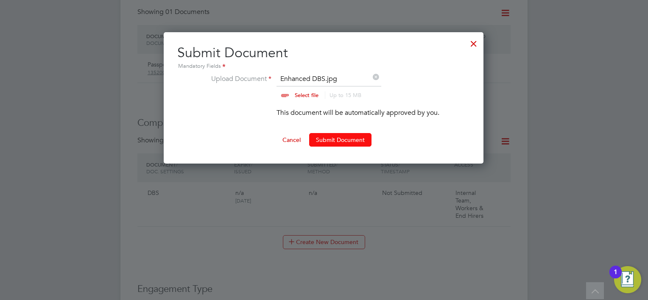
click at [309, 139] on button "Submit Document" at bounding box center [340, 140] width 62 height 14
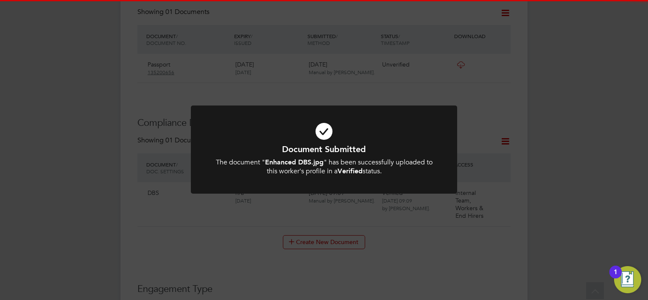
click at [569, 153] on div "Document Submitted The document " Enhanced DBS.jpg " has been successfully uplo…" at bounding box center [324, 150] width 648 height 300
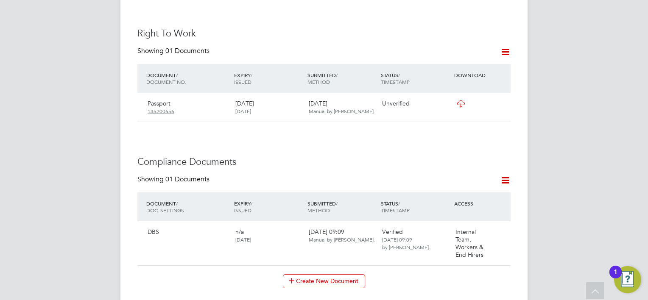
scroll to position [297, 0]
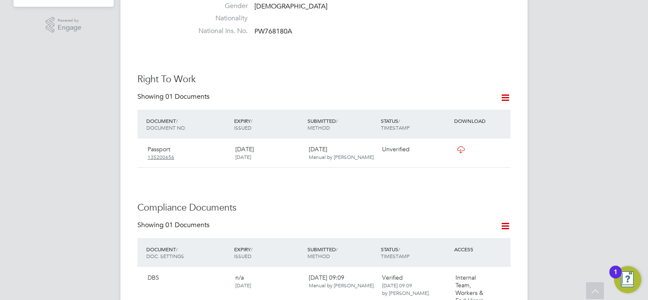
click at [504, 92] on icon at bounding box center [505, 97] width 11 height 11
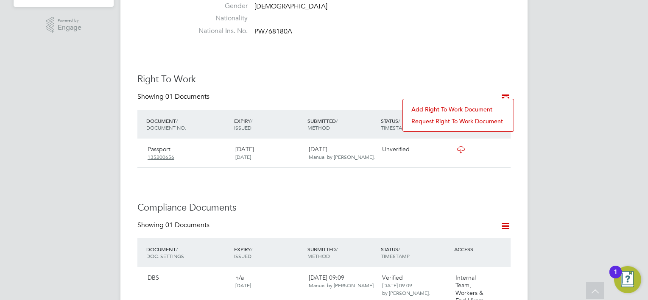
click at [473, 104] on li "Add Right To Work Document" at bounding box center [458, 109] width 102 height 12
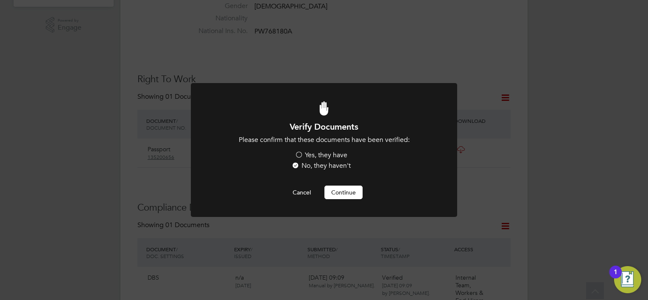
scroll to position [0, 0]
click at [315, 162] on label "No, they haven't" at bounding box center [320, 166] width 59 height 9
click at [0, 0] on input "No, they haven't" at bounding box center [0, 0] width 0 height 0
click at [317, 156] on label "Yes, they have" at bounding box center [321, 155] width 53 height 9
click at [0, 0] on input "Yes, they have" at bounding box center [0, 0] width 0 height 0
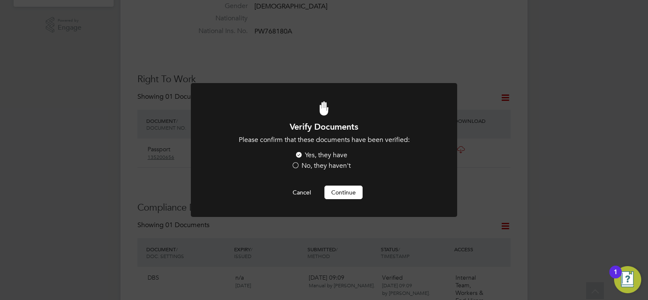
drag, startPoint x: 339, startPoint y: 201, endPoint x: 346, endPoint y: 190, distance: 13.1
click at [340, 200] on div at bounding box center [324, 150] width 266 height 134
click at [346, 190] on button "Continue" at bounding box center [343, 193] width 38 height 14
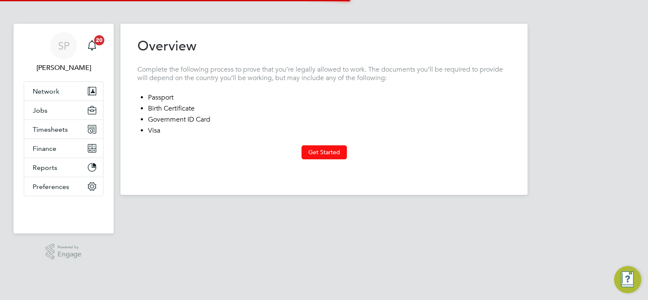
click at [318, 152] on button "Get Started" at bounding box center [323, 152] width 45 height 14
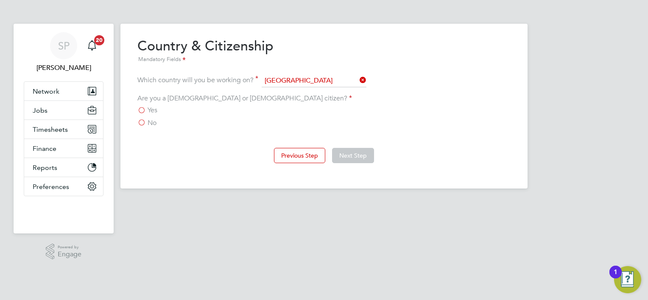
click at [151, 110] on span "Yes" at bounding box center [153, 110] width 10 height 8
click at [0, 0] on input "Yes" at bounding box center [0, 0] width 0 height 0
click at [341, 147] on div "Previous Step Next Step" at bounding box center [323, 155] width 373 height 34
click at [344, 154] on button "Next Step" at bounding box center [353, 155] width 42 height 15
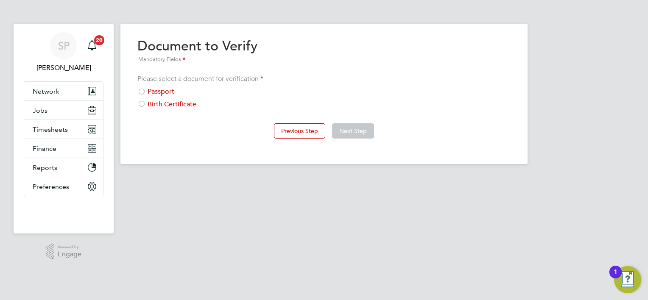
click at [175, 92] on div "Passport" at bounding box center [323, 91] width 373 height 9
click at [344, 126] on button "Next Step" at bounding box center [353, 130] width 42 height 15
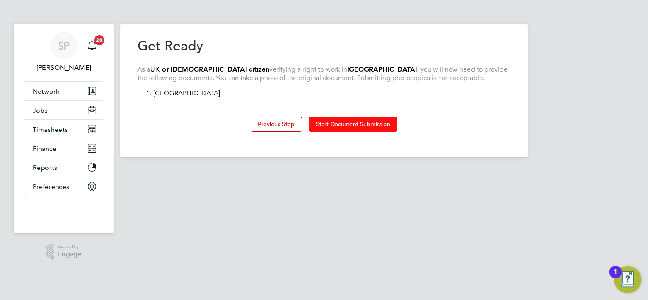
click at [344, 128] on button "Start Document Submission" at bounding box center [353, 124] width 89 height 15
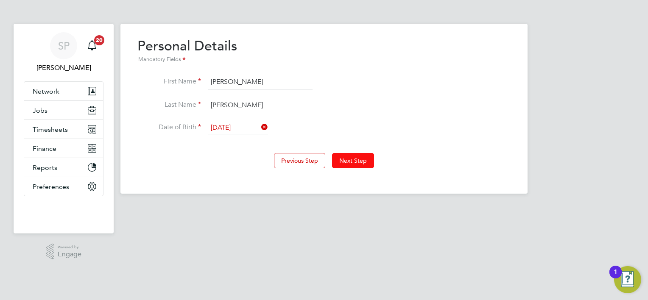
click at [354, 160] on button "Next Step" at bounding box center [353, 160] width 42 height 15
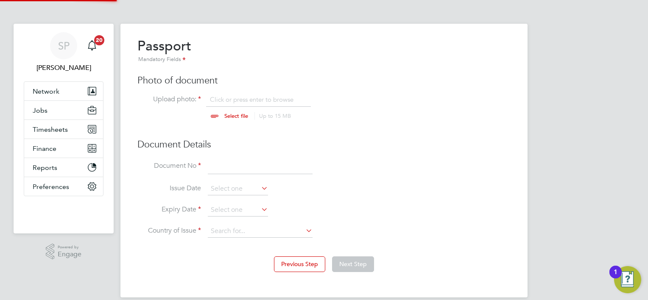
scroll to position [11, 105]
click at [232, 110] on input "file" at bounding box center [244, 107] width 133 height 25
type input "C:\fakepath\[PERSON_NAME].jpg"
click at [574, 140] on div "SP [PERSON_NAME] Notifications 20 Applications: Network Team Members Businesses…" at bounding box center [324, 155] width 648 height 311
click at [222, 165] on input at bounding box center [260, 166] width 105 height 15
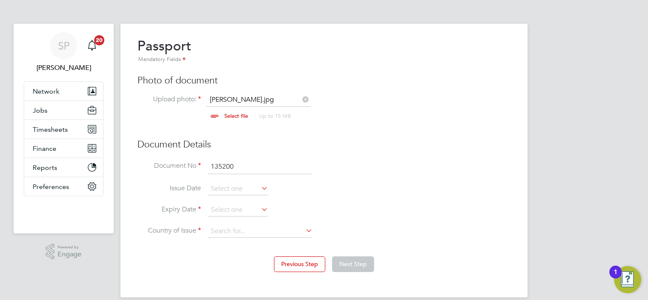
click at [568, 224] on div "SP [PERSON_NAME] Notifications 20 Applications: Network Team Members Businesses…" at bounding box center [324, 155] width 648 height 311
click at [248, 170] on input "135200" at bounding box center [260, 166] width 105 height 15
type input "135200656"
click at [271, 227] on input at bounding box center [260, 231] width 105 height 13
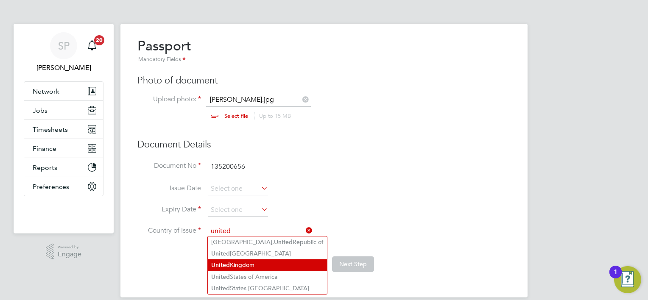
click at [261, 268] on li "[GEOGRAPHIC_DATA]" at bounding box center [267, 265] width 119 height 11
type input "[GEOGRAPHIC_DATA]"
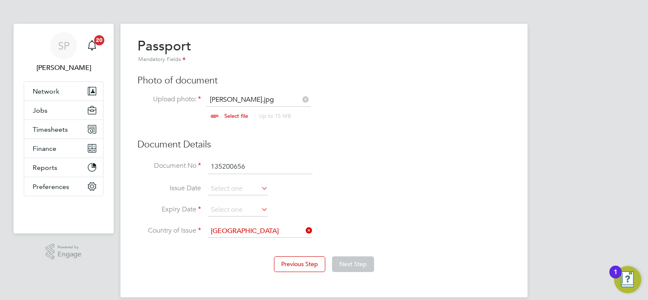
click at [561, 146] on div "SP [PERSON_NAME] Notifications 20 Applications: Network Team Members Businesses…" at bounding box center [324, 155] width 648 height 311
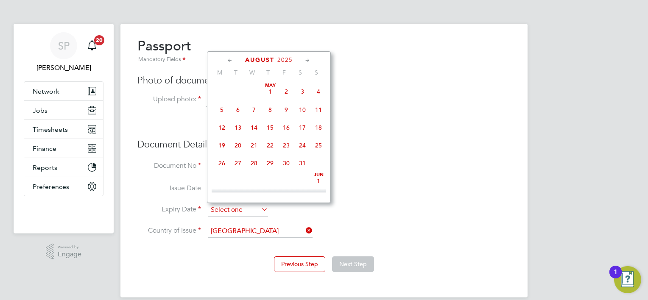
click at [226, 210] on input at bounding box center [238, 210] width 60 height 13
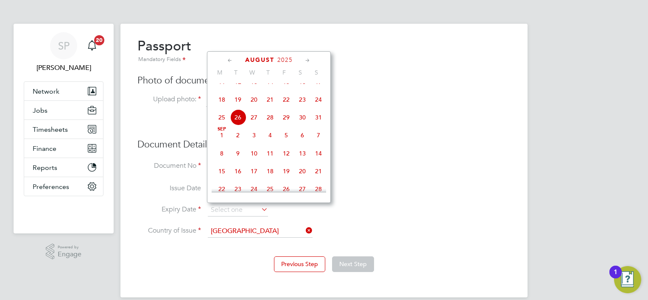
click at [287, 63] on span "2025" at bounding box center [284, 59] width 15 height 7
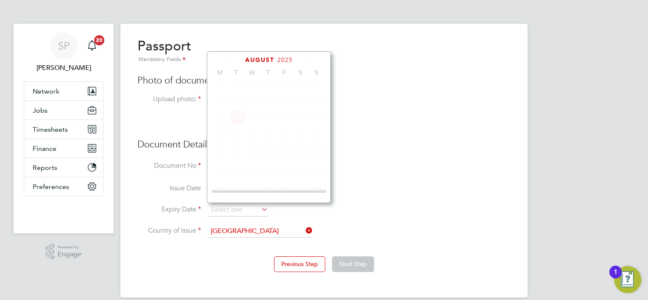
scroll to position [227, 0]
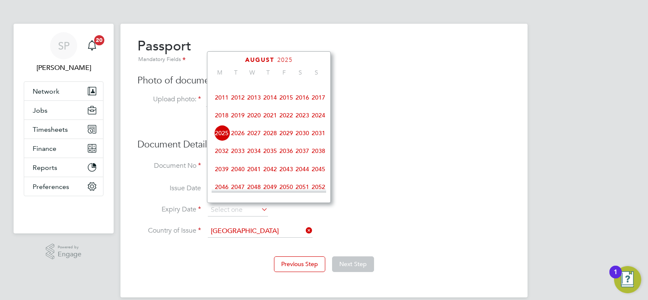
click at [241, 159] on span "2033" at bounding box center [238, 151] width 16 height 16
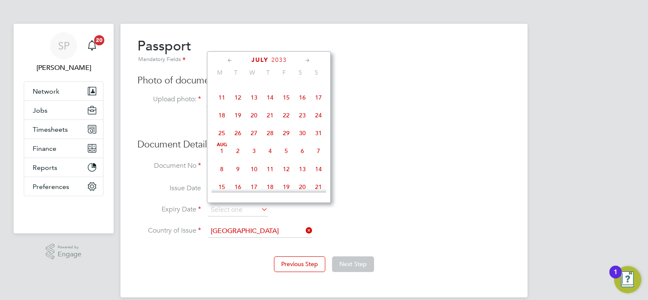
click at [229, 61] on icon at bounding box center [230, 60] width 8 height 9
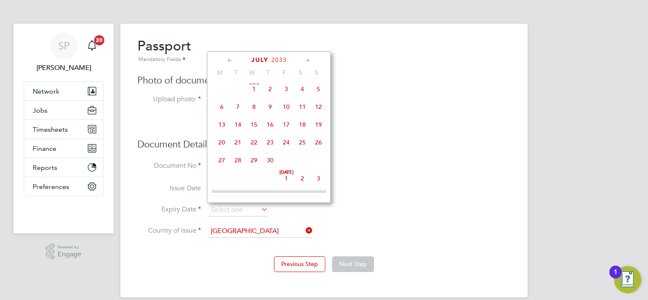
click at [229, 61] on icon at bounding box center [230, 60] width 8 height 9
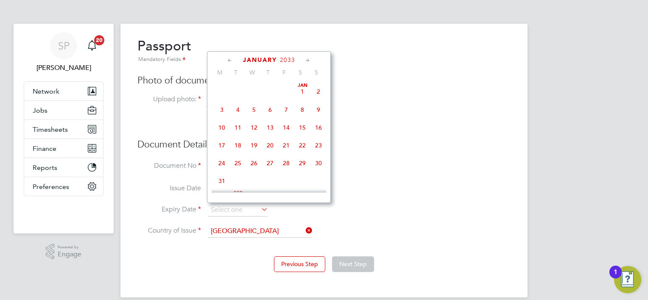
click at [223, 127] on span "10" at bounding box center [222, 128] width 16 height 16
type input "[DATE]"
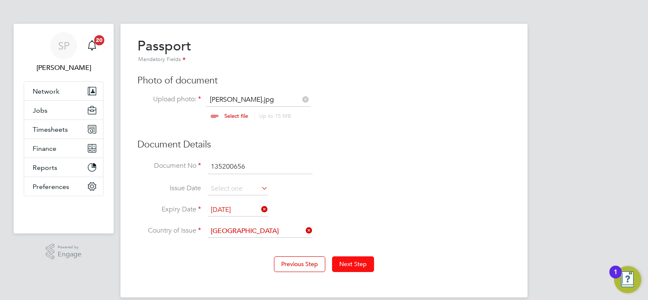
click at [339, 258] on button "Next Step" at bounding box center [353, 264] width 42 height 15
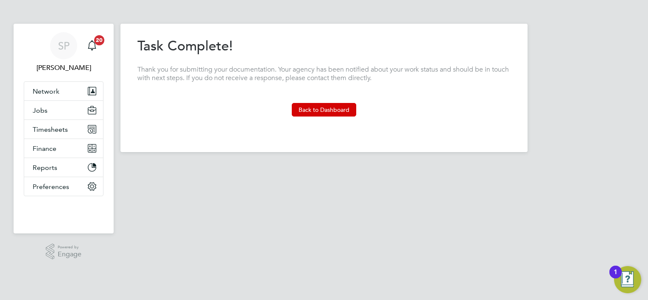
click at [324, 117] on div "Previous Step Next Step" at bounding box center [323, 126] width 373 height 19
click at [324, 115] on button "Back to Dashboard" at bounding box center [324, 110] width 64 height 14
